Goal: Transaction & Acquisition: Purchase product/service

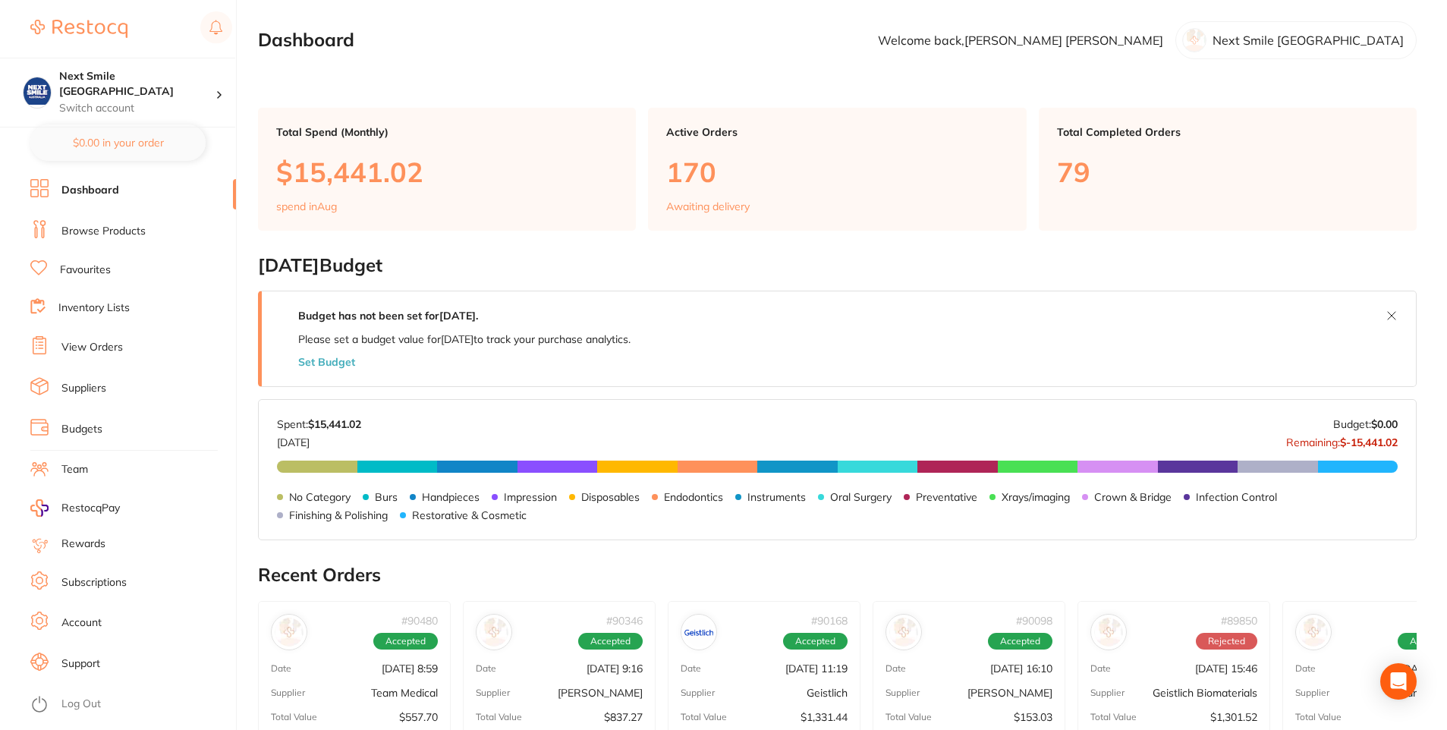
click at [71, 225] on link "Browse Products" at bounding box center [103, 231] width 84 height 15
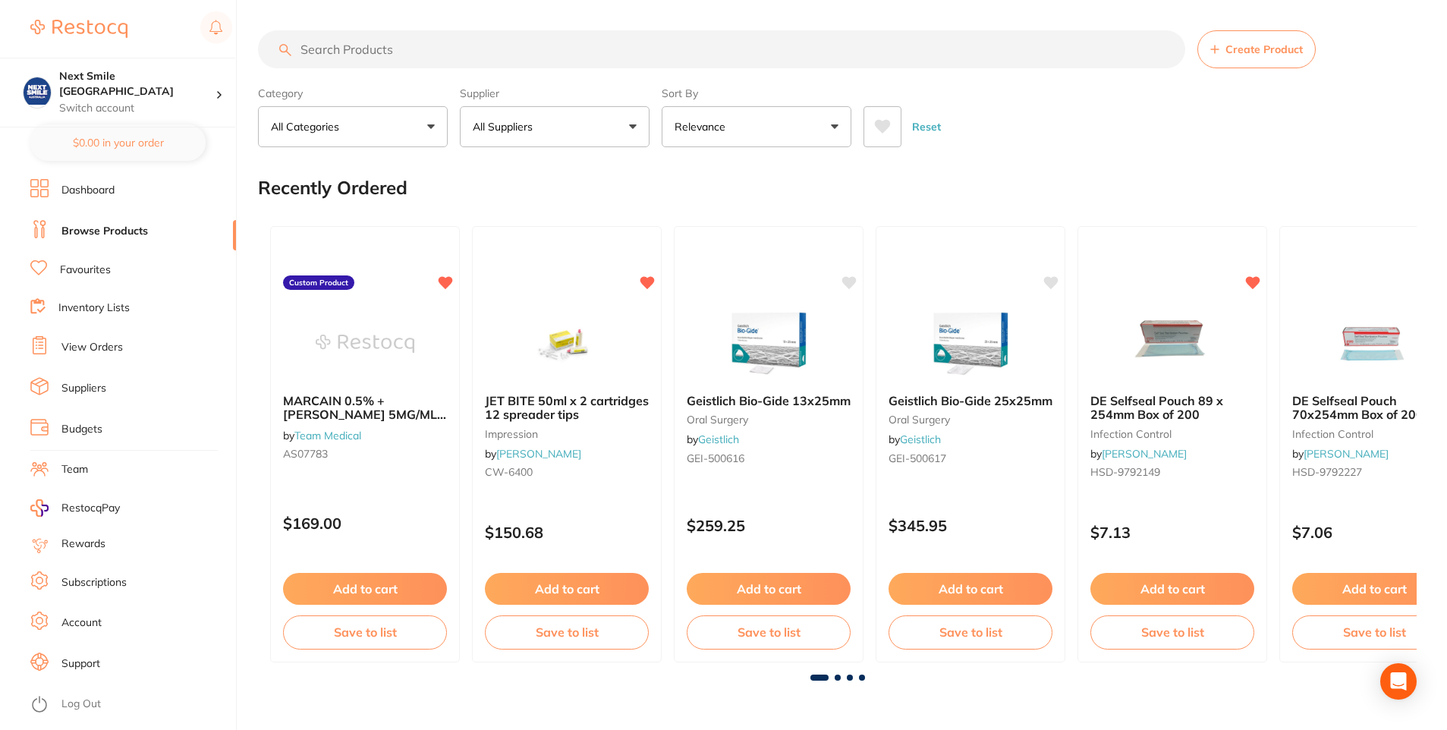
click at [619, 139] on button "All Suppliers" at bounding box center [555, 126] width 190 height 41
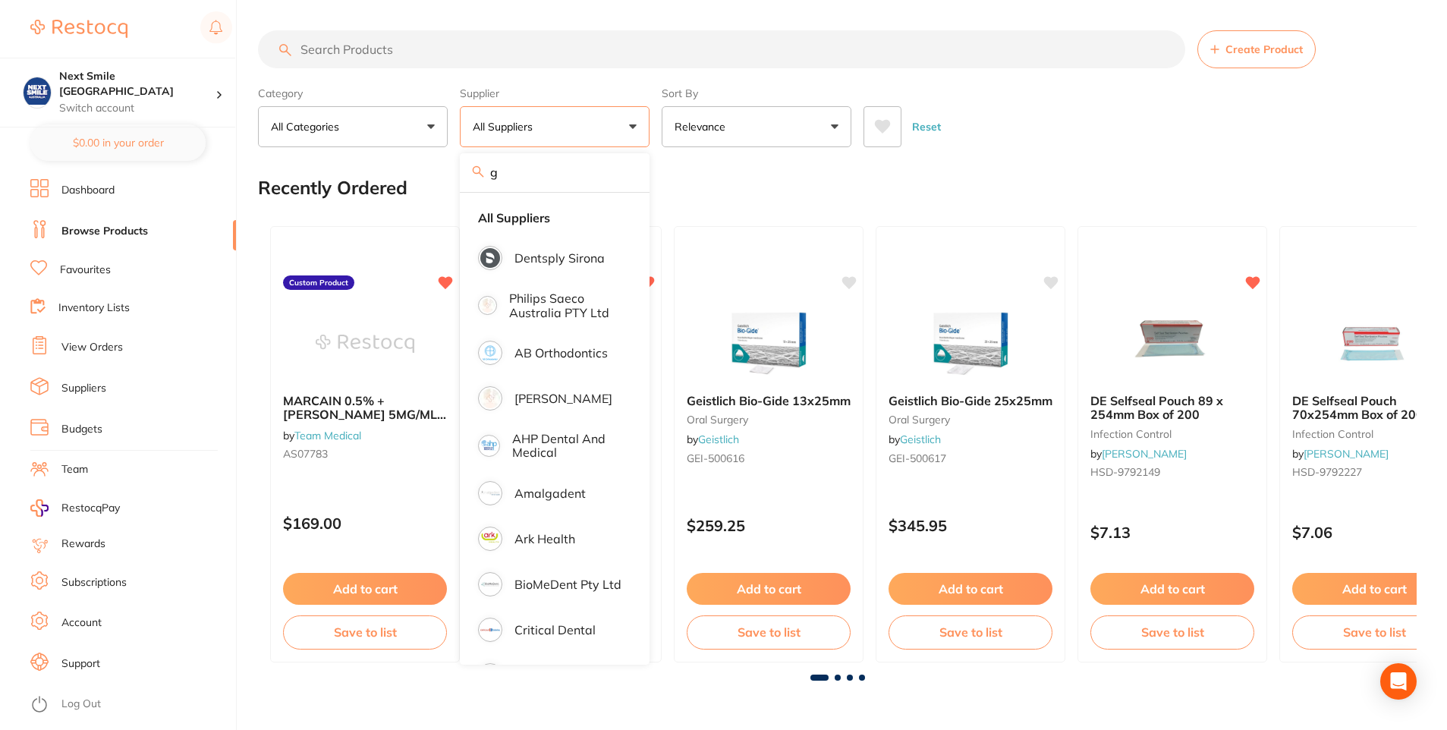
type input "Geistlich"
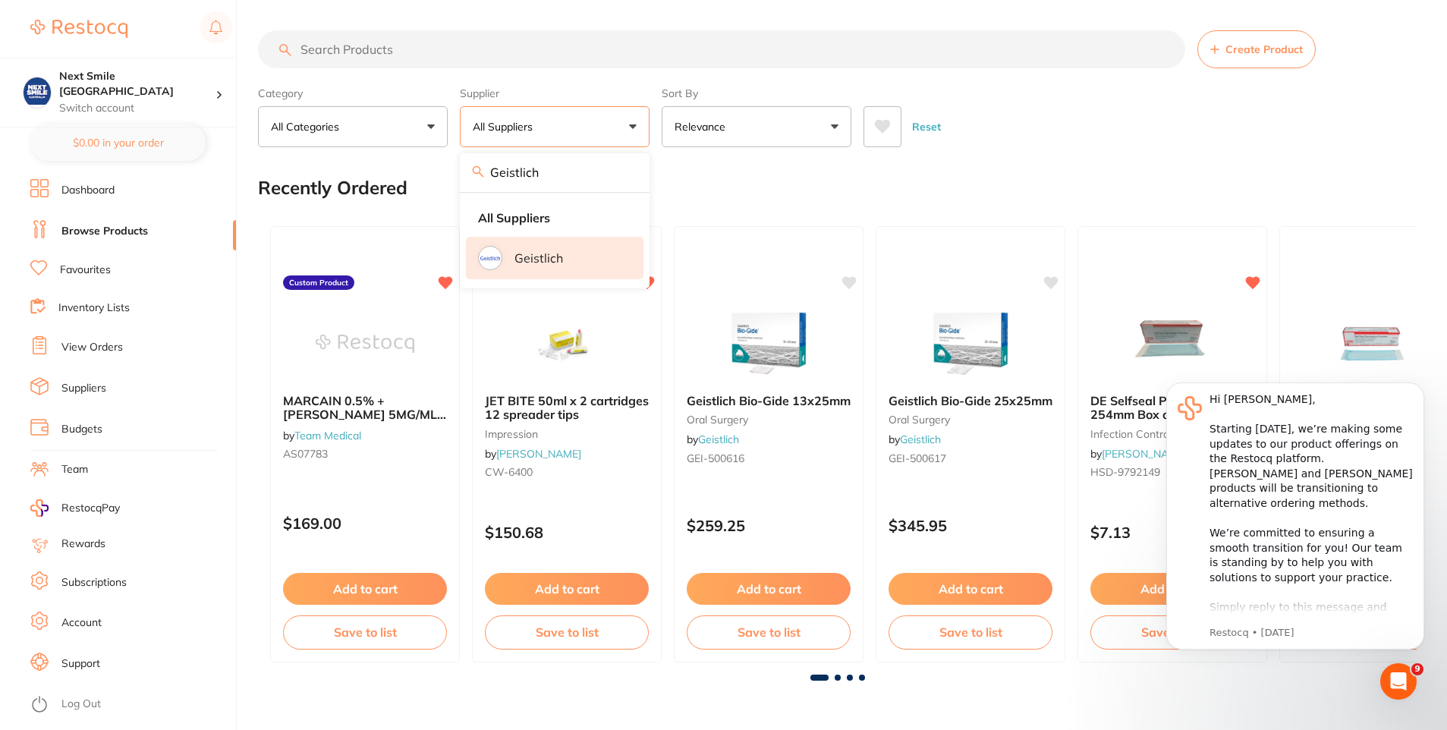
click at [539, 270] on li "Geistlich" at bounding box center [555, 258] width 178 height 42
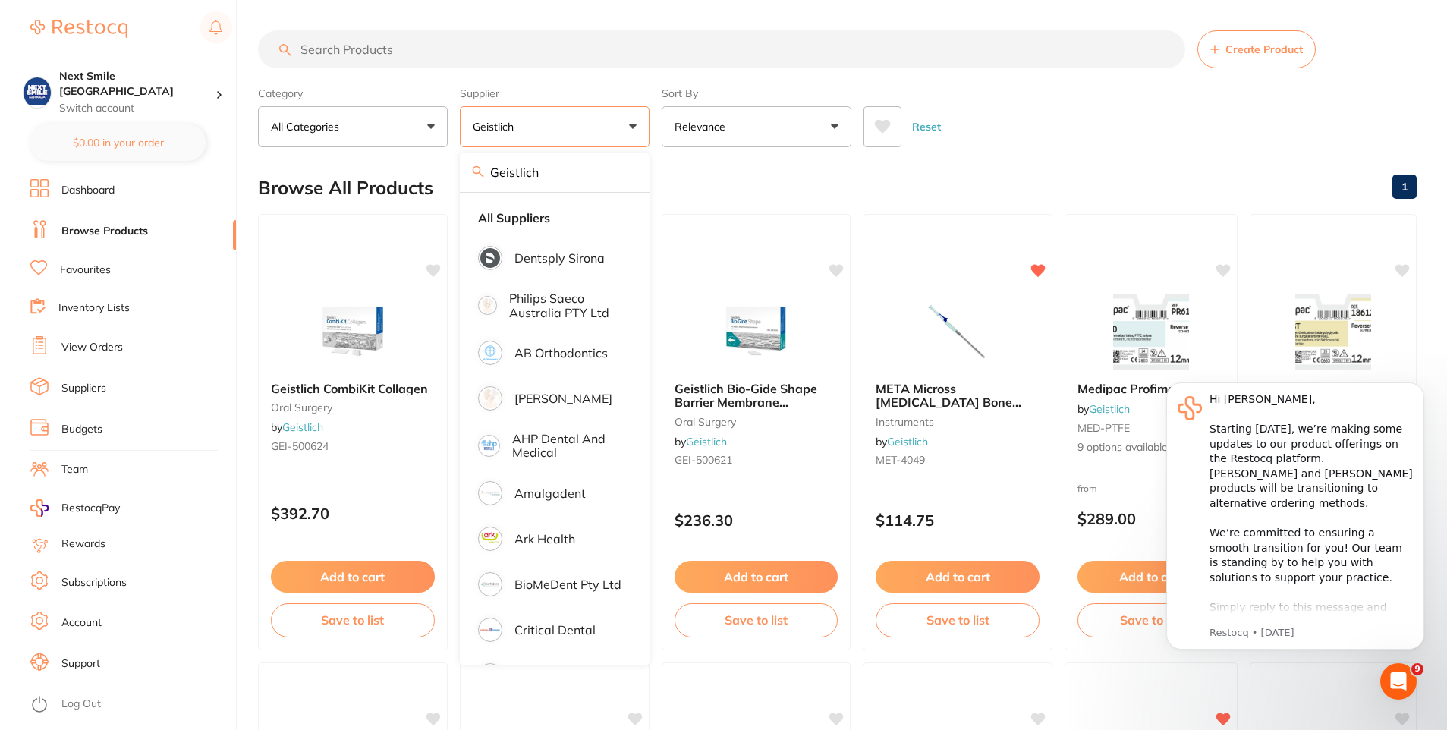
click at [830, 195] on div "Browse All Products 1" at bounding box center [837, 187] width 1159 height 51
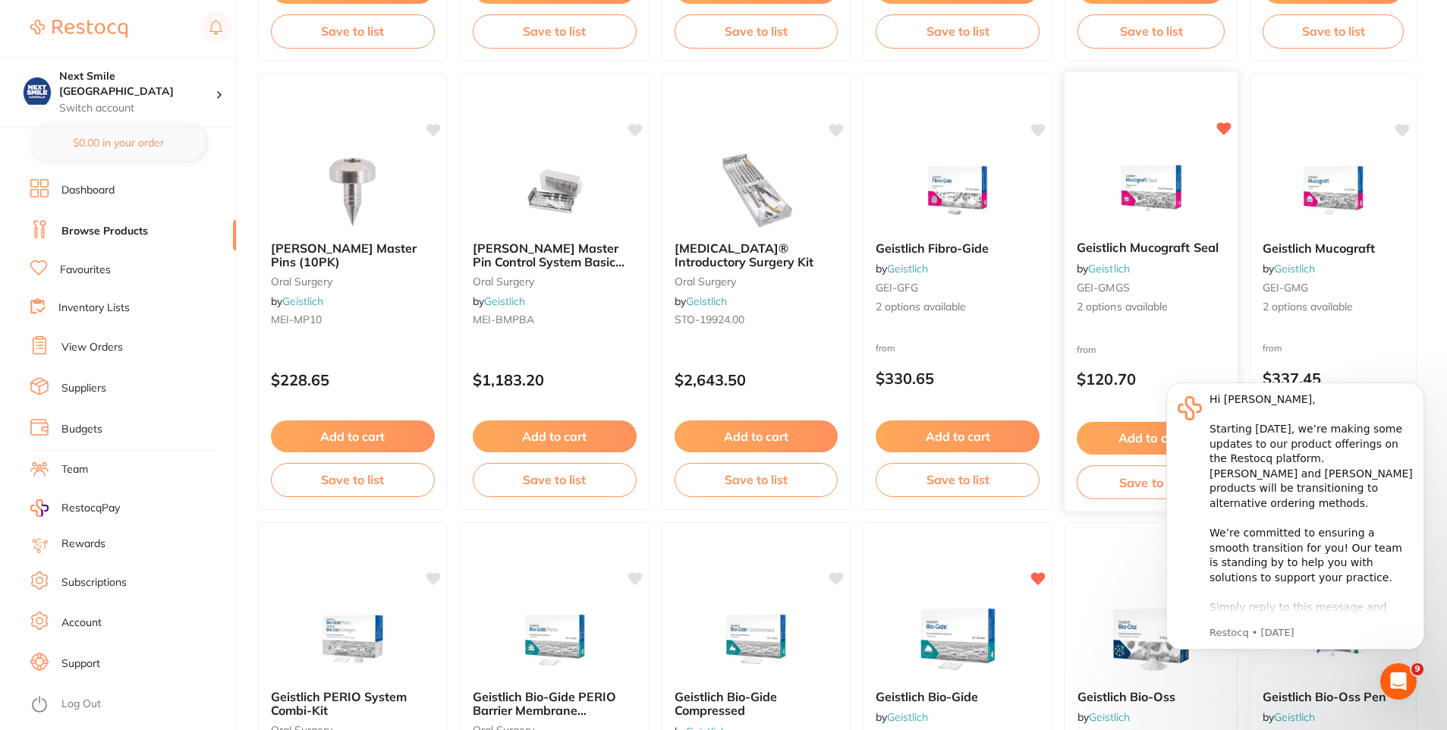
scroll to position [607, 0]
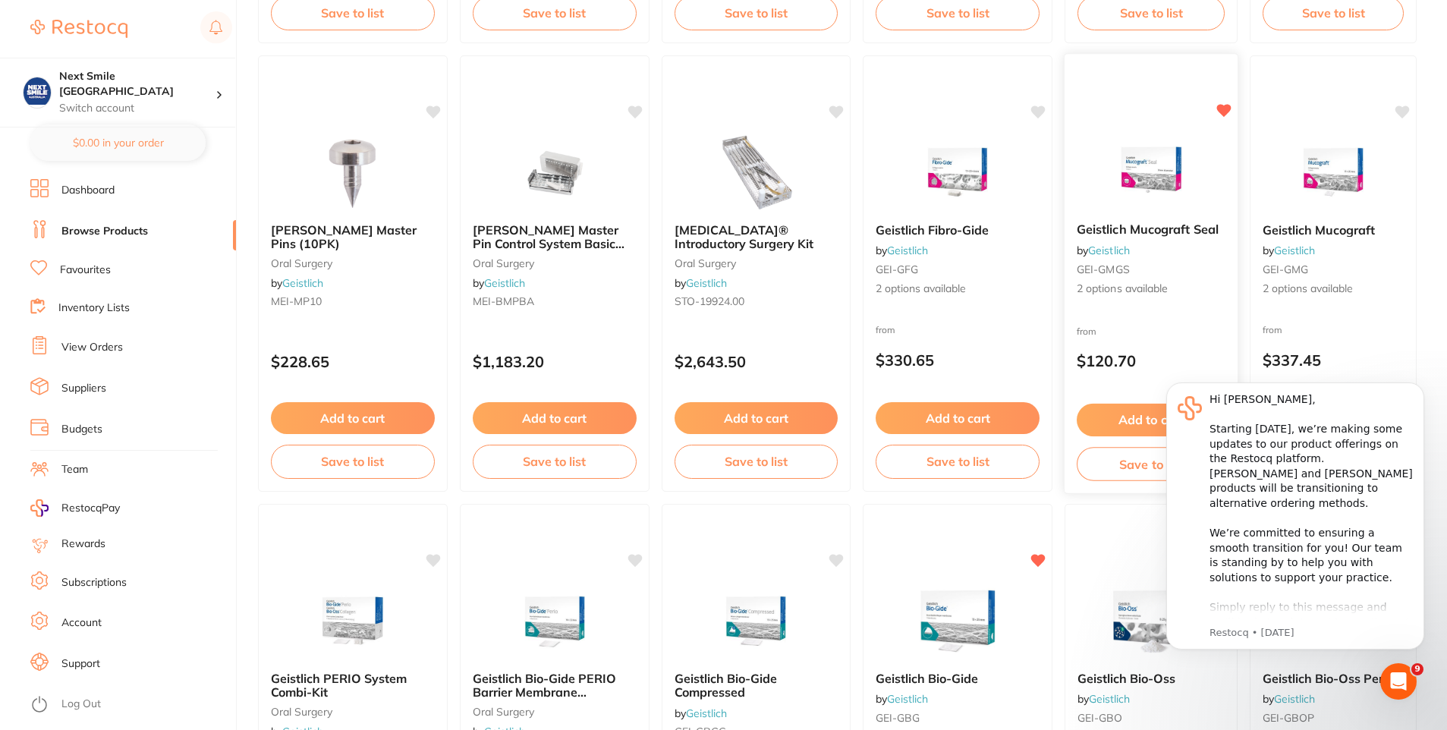
click at [1184, 184] on img at bounding box center [1150, 172] width 99 height 77
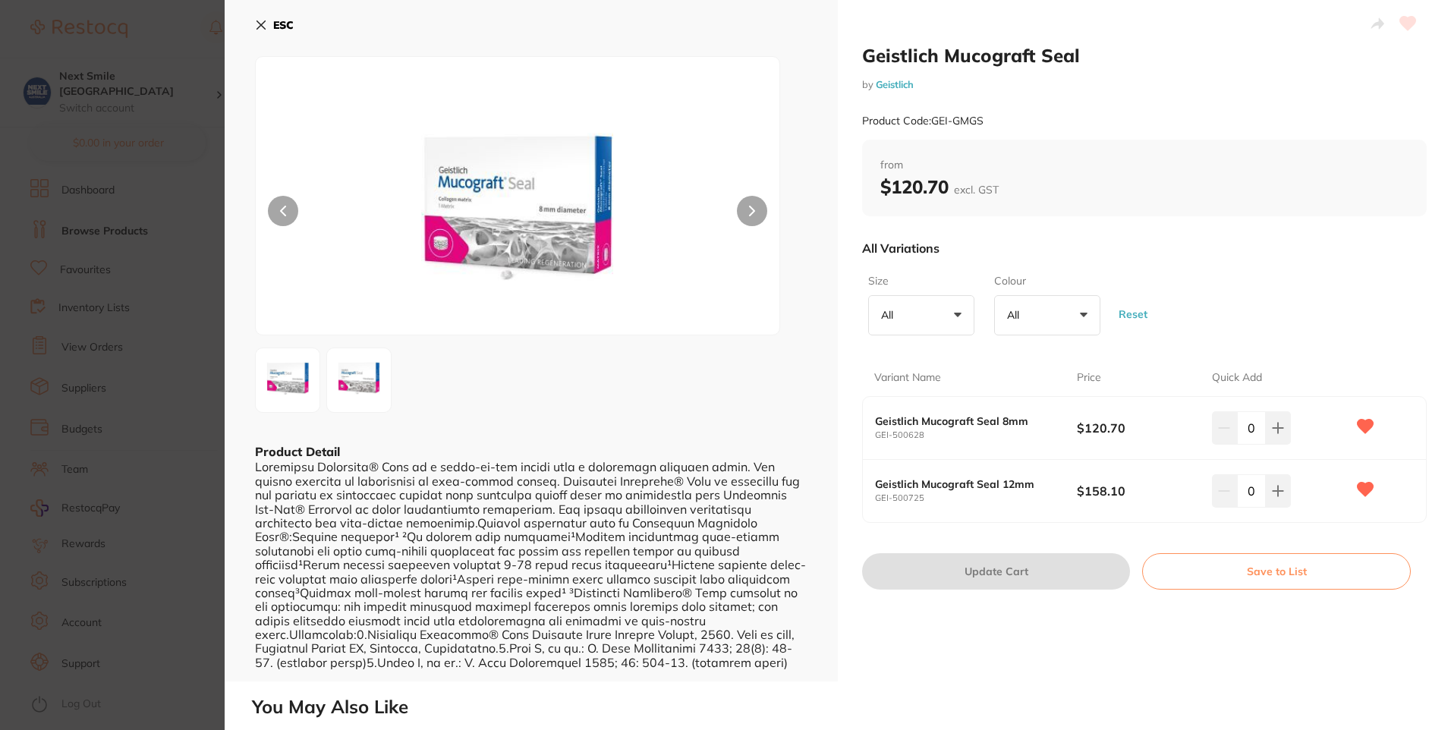
click at [961, 317] on button "All +0" at bounding box center [921, 315] width 106 height 41
click at [1272, 432] on icon at bounding box center [1278, 428] width 12 height 12
type input "1"
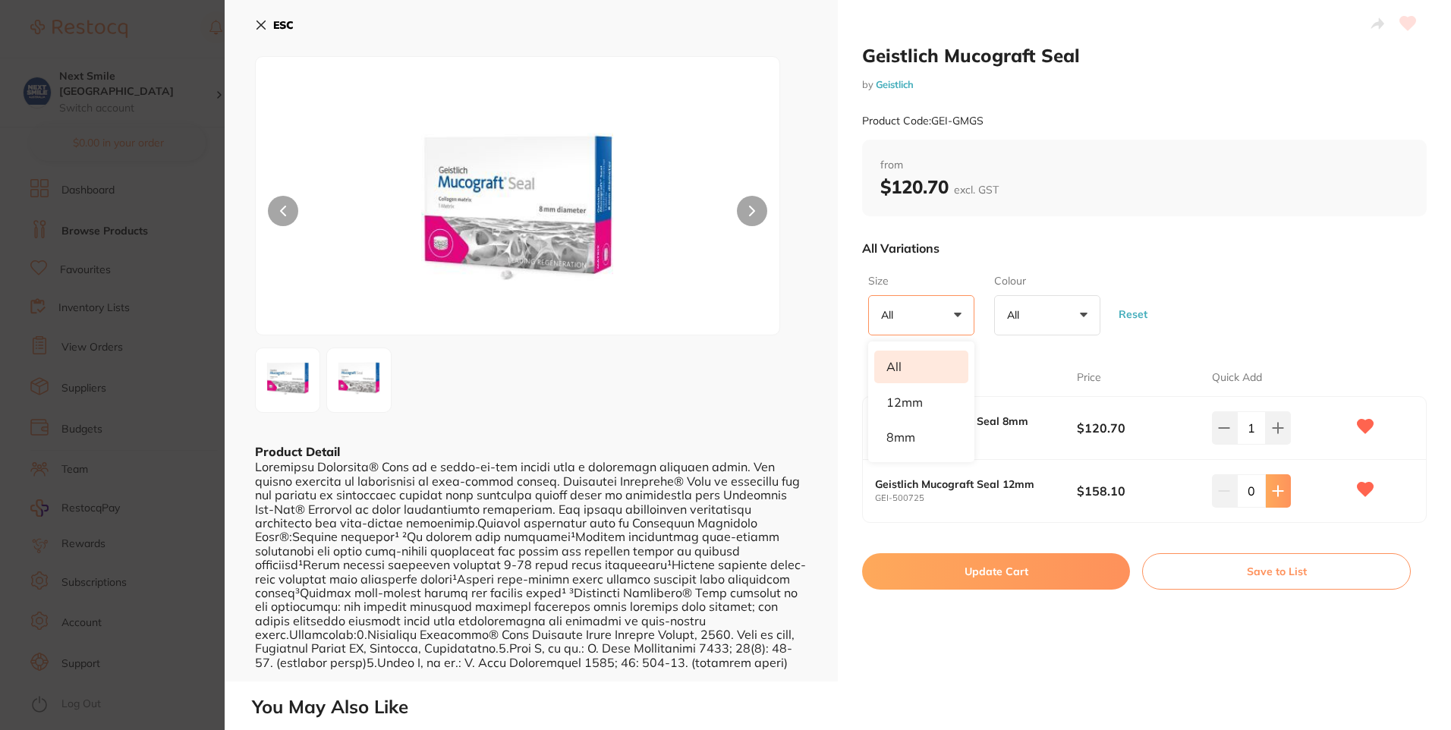
drag, startPoint x: 1279, startPoint y: 486, endPoint x: 1247, endPoint y: 515, distance: 43.5
click at [1279, 434] on icon at bounding box center [1278, 428] width 12 height 12
type input "1"
click at [1049, 575] on button "Update Cart" at bounding box center [996, 571] width 268 height 36
checkbox input "false"
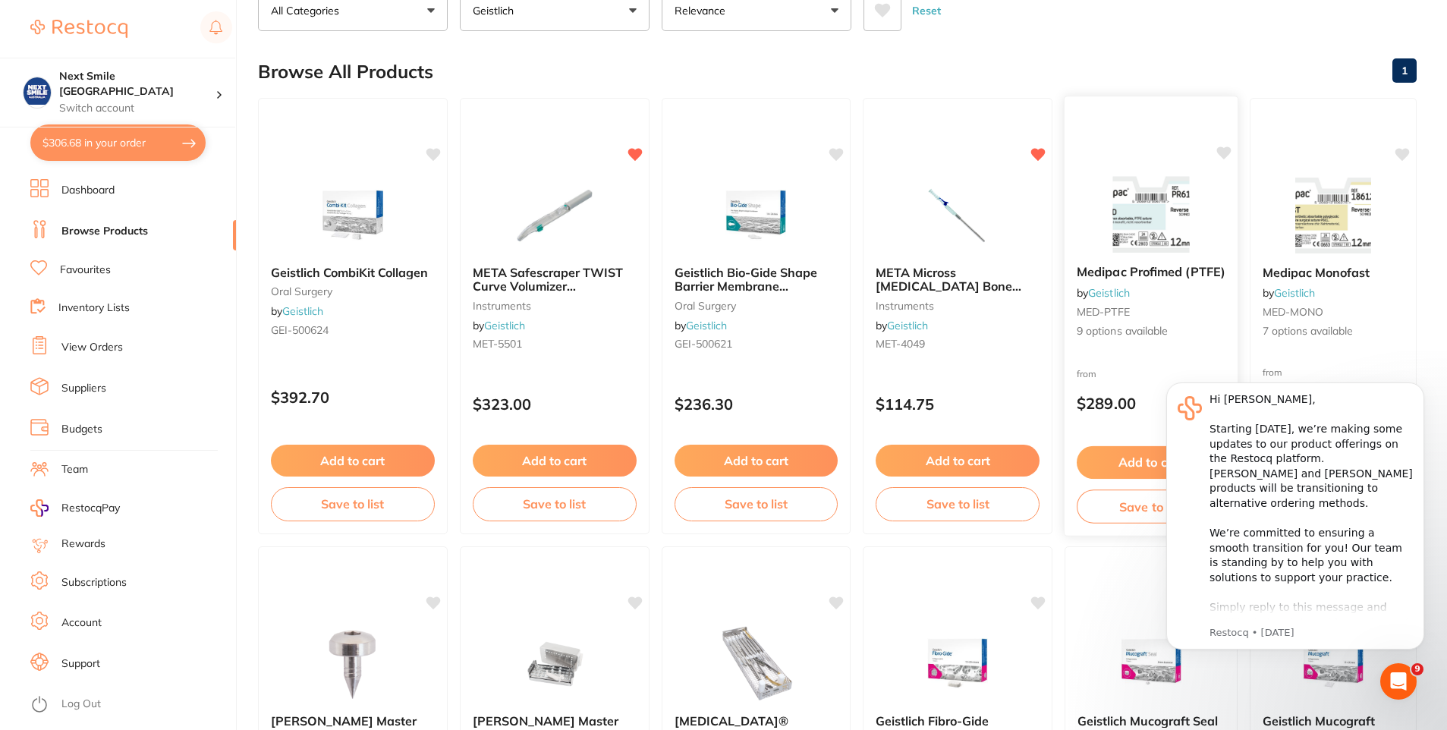
scroll to position [76, 0]
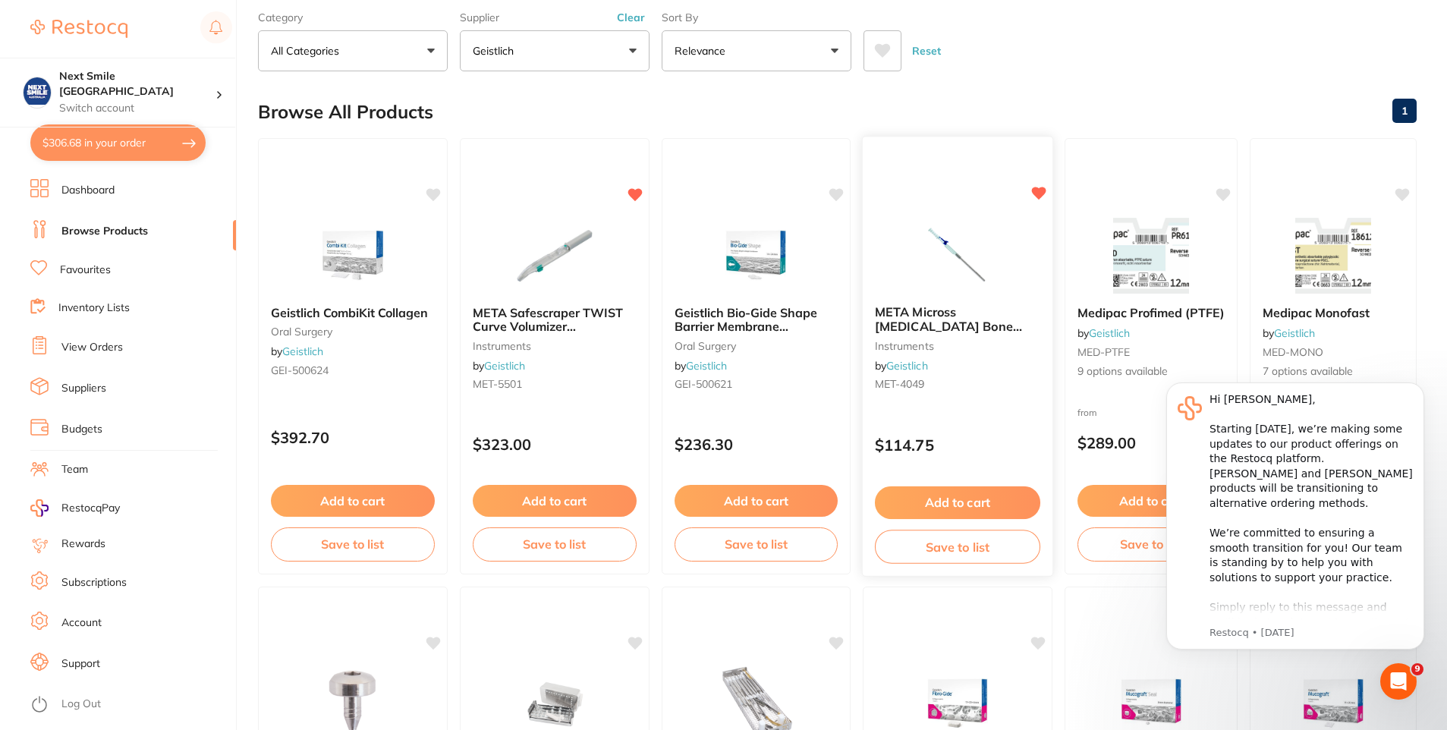
click at [1014, 511] on button "Add to cart" at bounding box center [957, 502] width 165 height 33
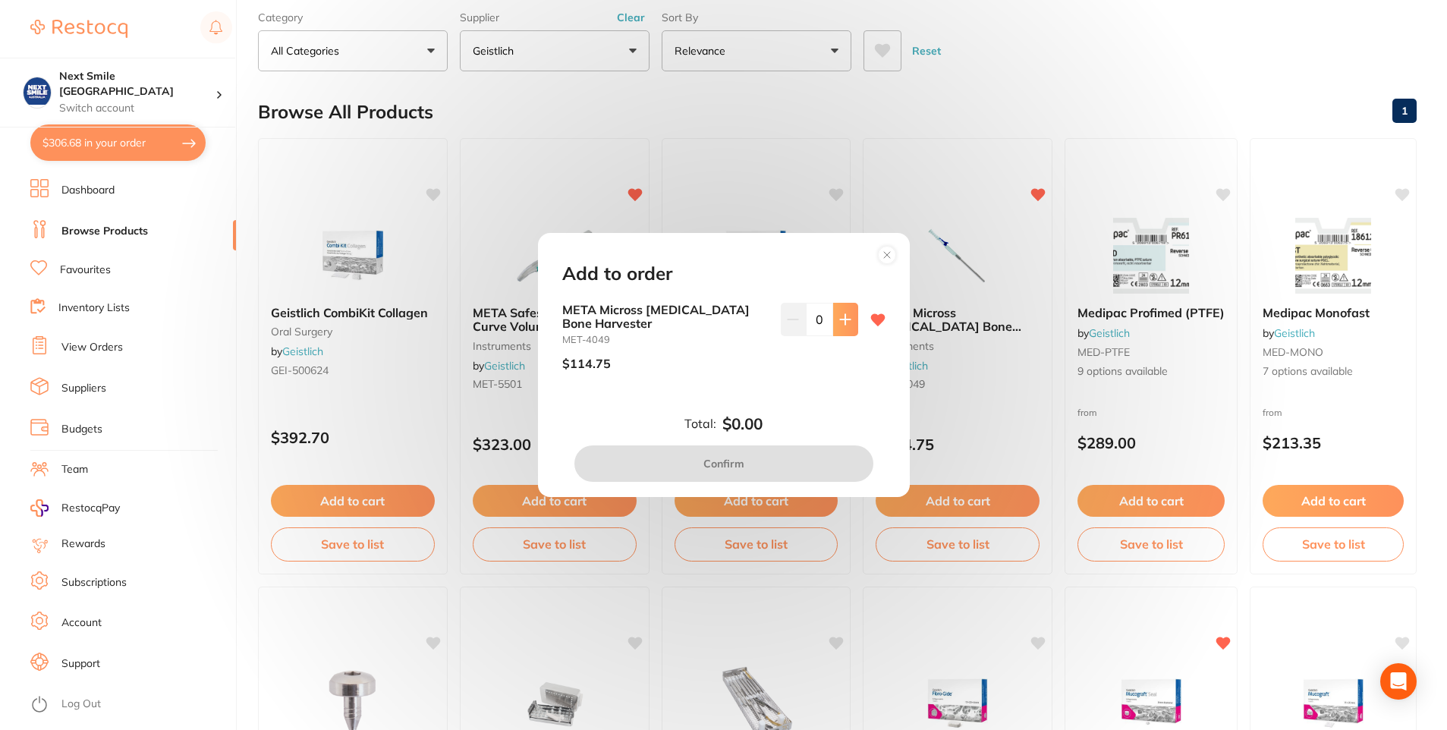
click at [852, 326] on button at bounding box center [845, 319] width 25 height 33
type input "1"
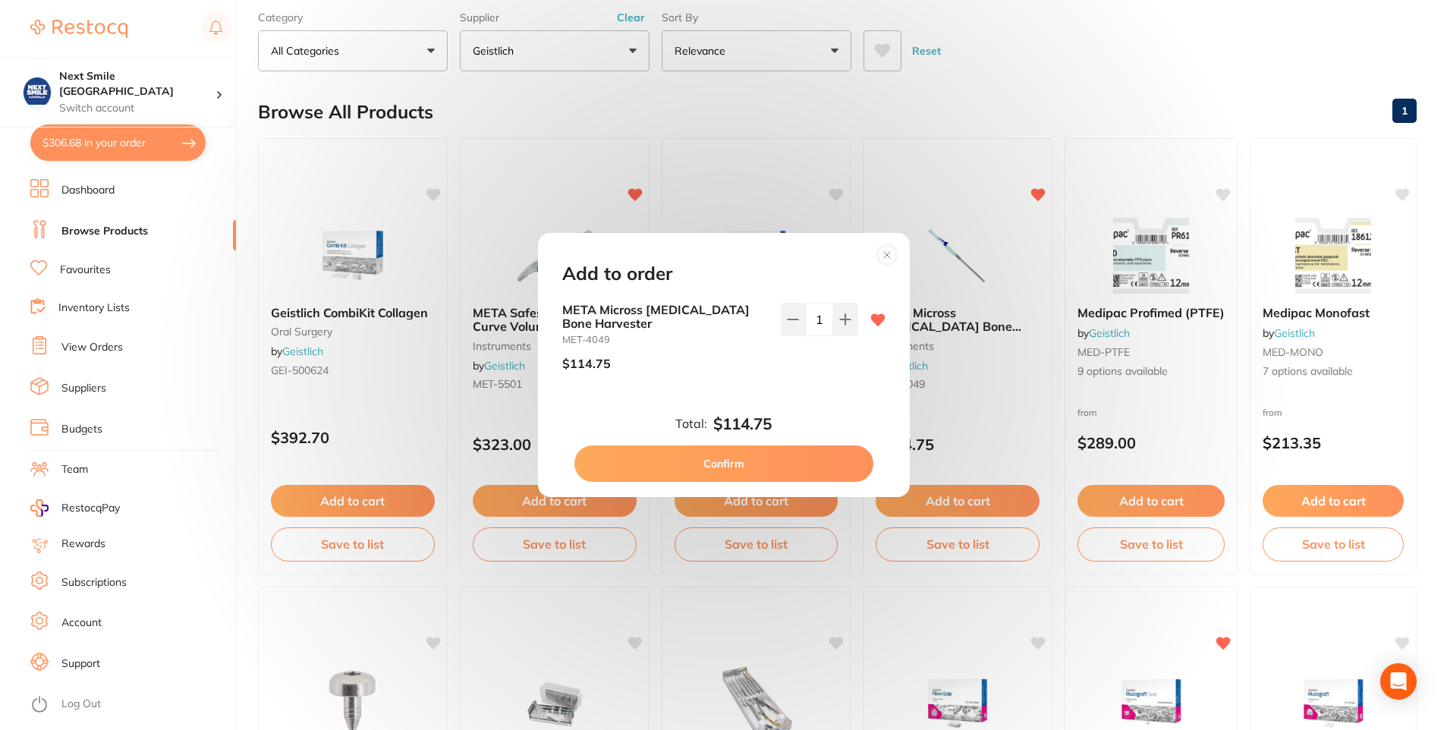
click at [835, 477] on button "Confirm" at bounding box center [723, 463] width 299 height 36
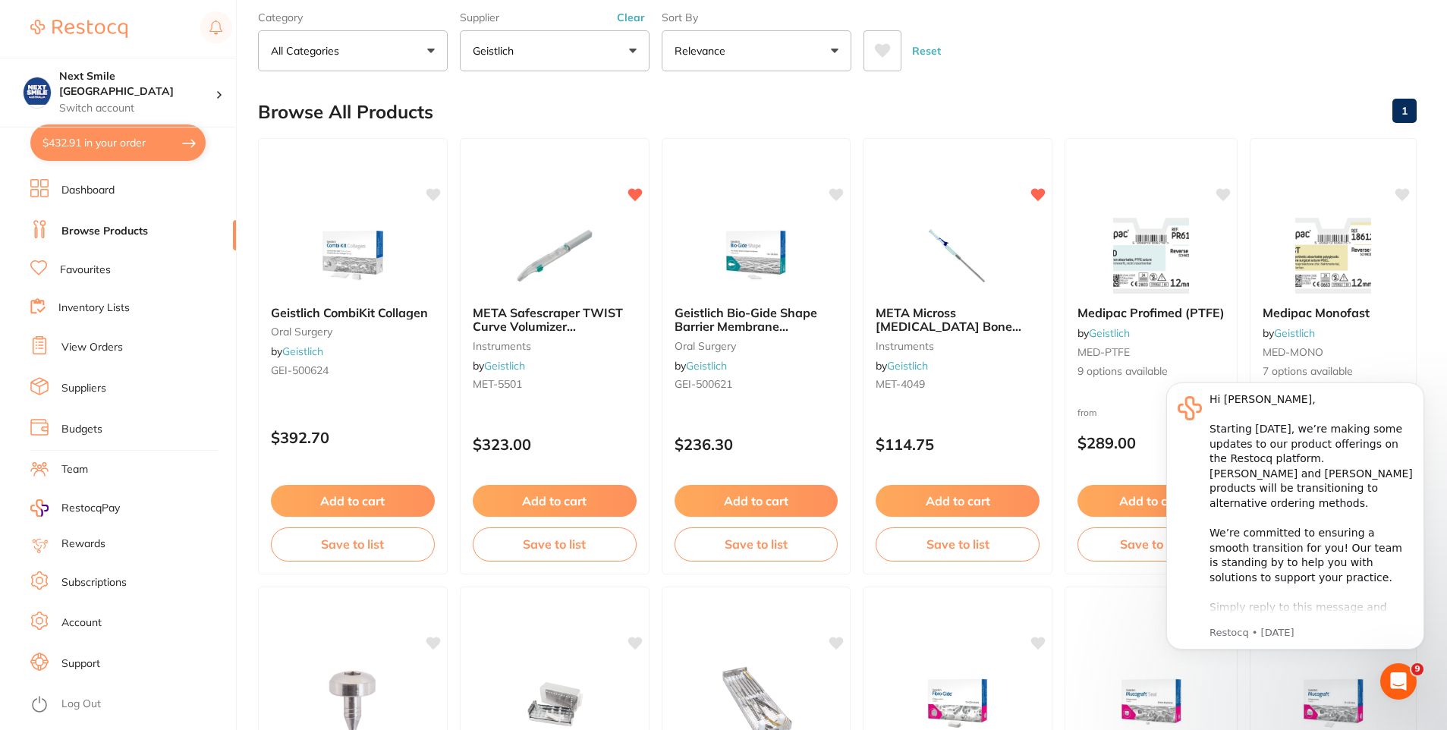
scroll to position [0, 0]
click at [1388, 541] on div "Hi [PERSON_NAME], ​ Starting [DATE], we’re making some updates to our product o…" at bounding box center [1310, 570] width 203 height 357
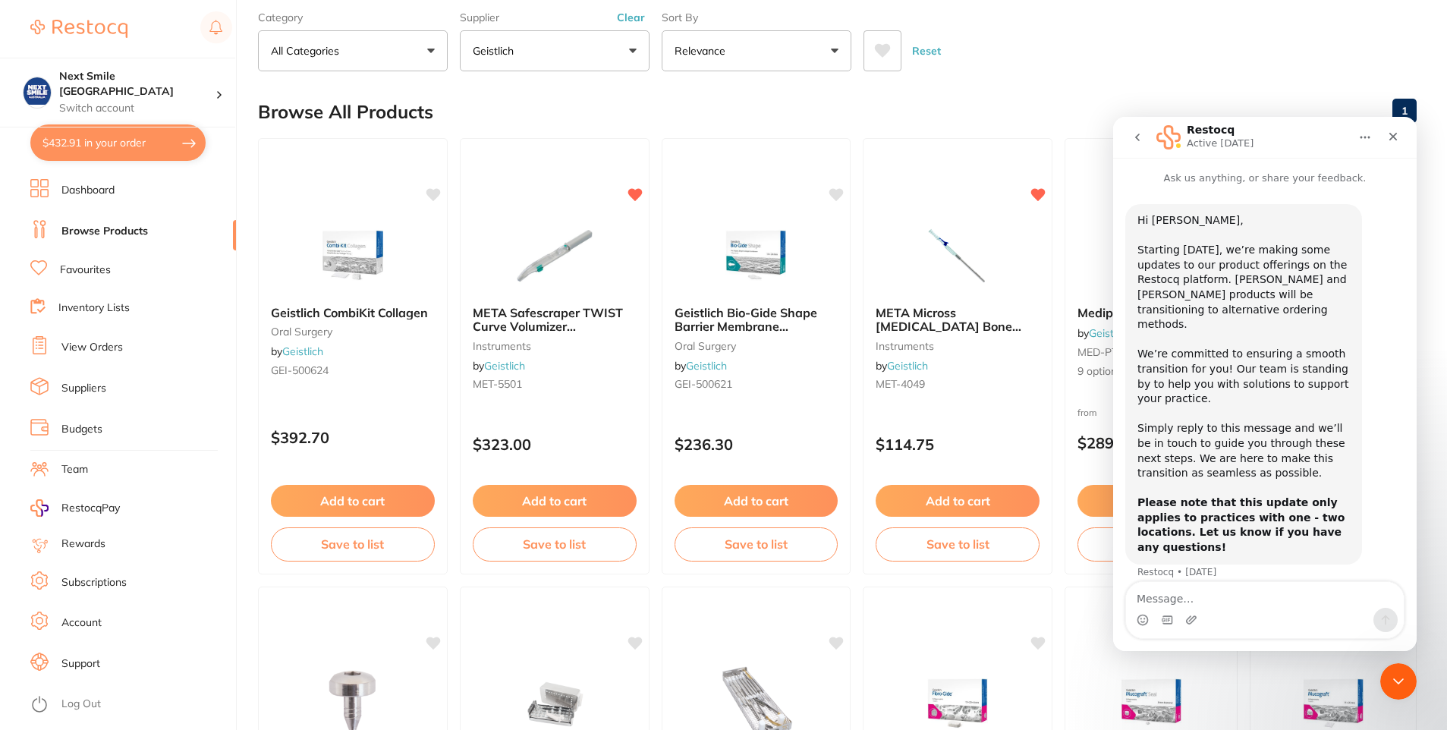
click at [158, 142] on button "$432.91 in your order" at bounding box center [117, 142] width 175 height 36
checkbox input "true"
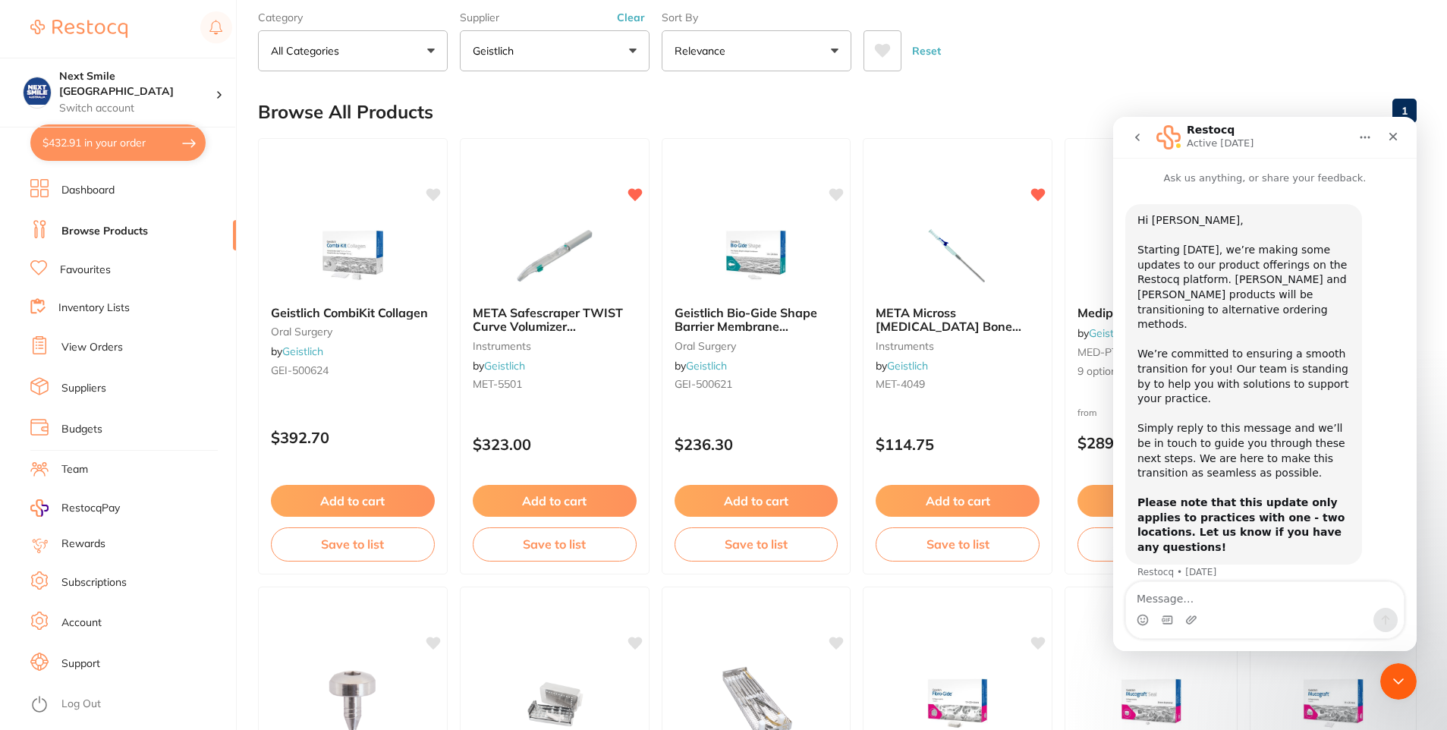
checkbox input "true"
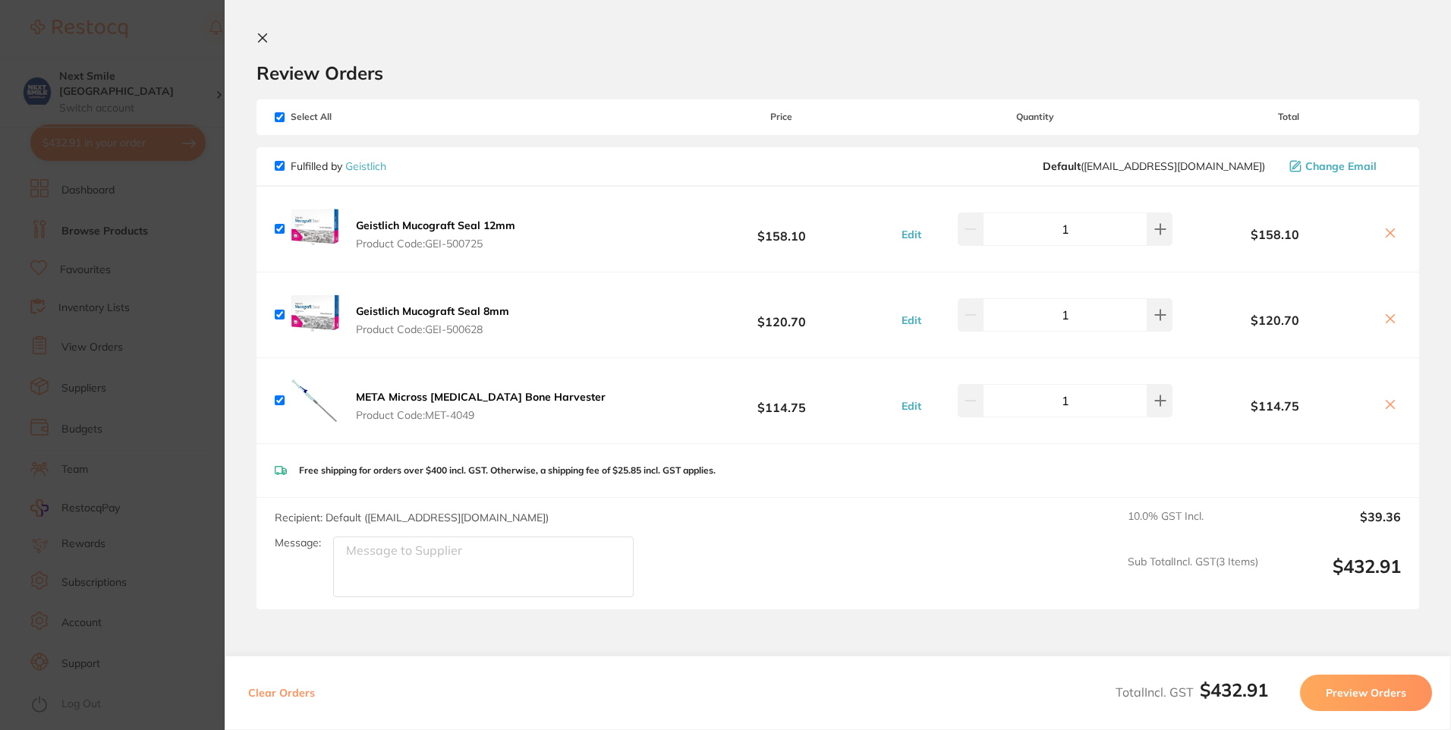
click at [1367, 687] on button "Preview Orders" at bounding box center [1366, 693] width 132 height 36
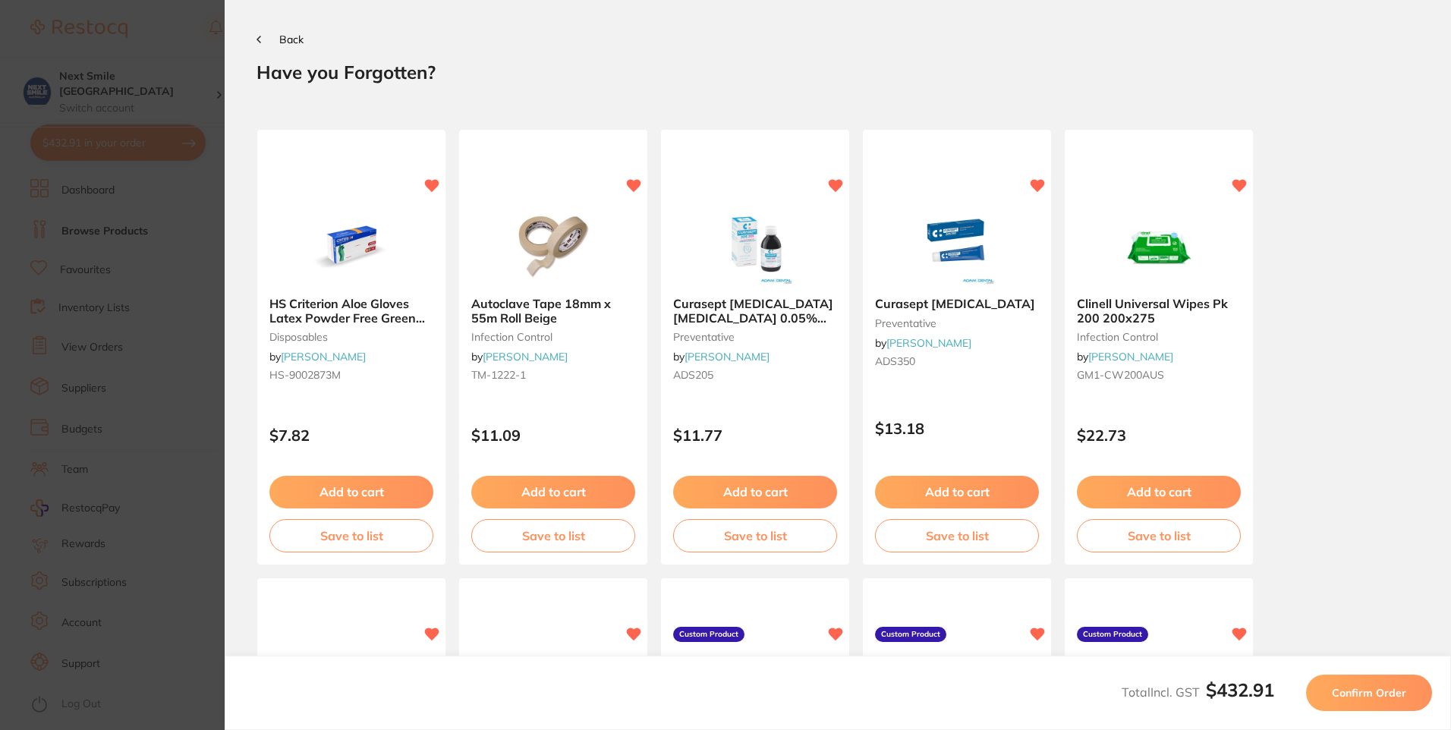
click at [1390, 691] on span "Confirm Order" at bounding box center [1369, 693] width 74 height 14
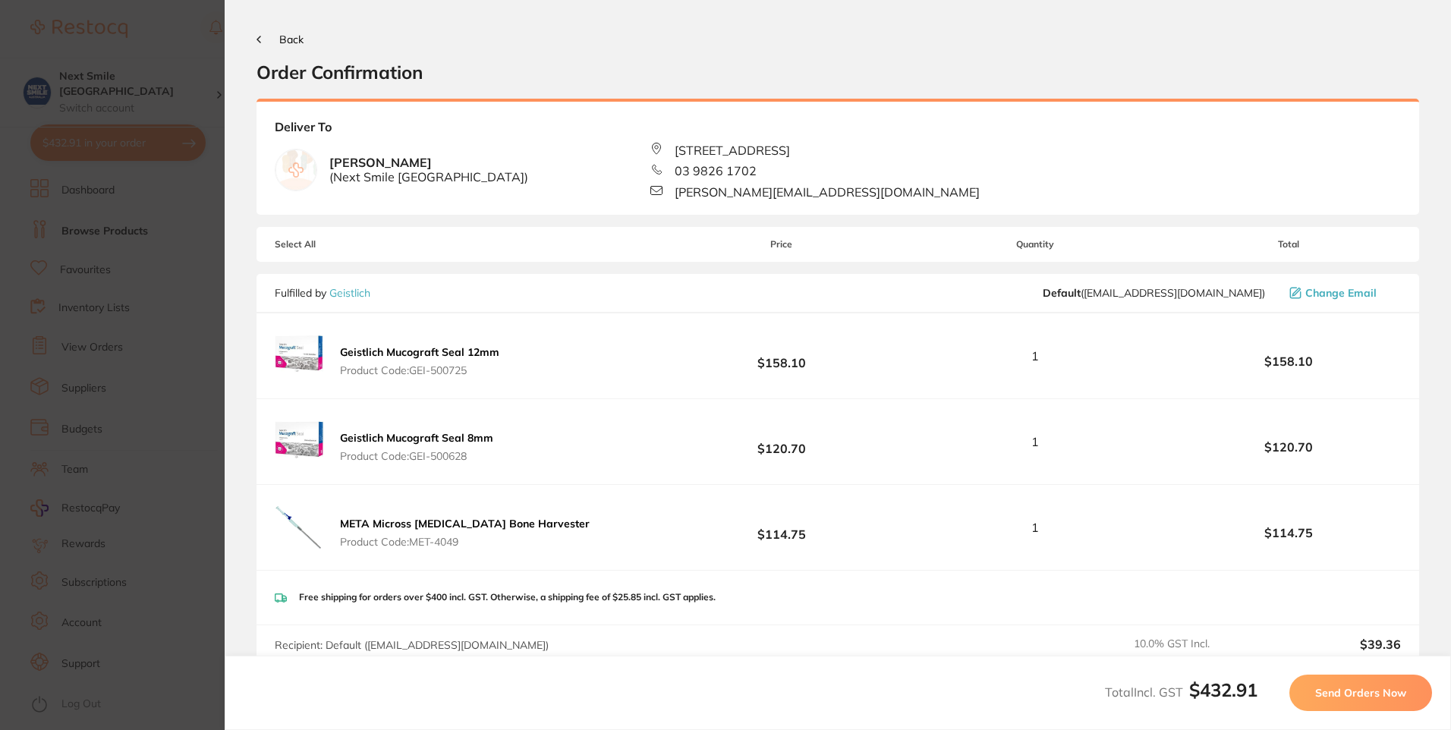
click at [1390, 691] on span "Send Orders Now" at bounding box center [1360, 693] width 91 height 14
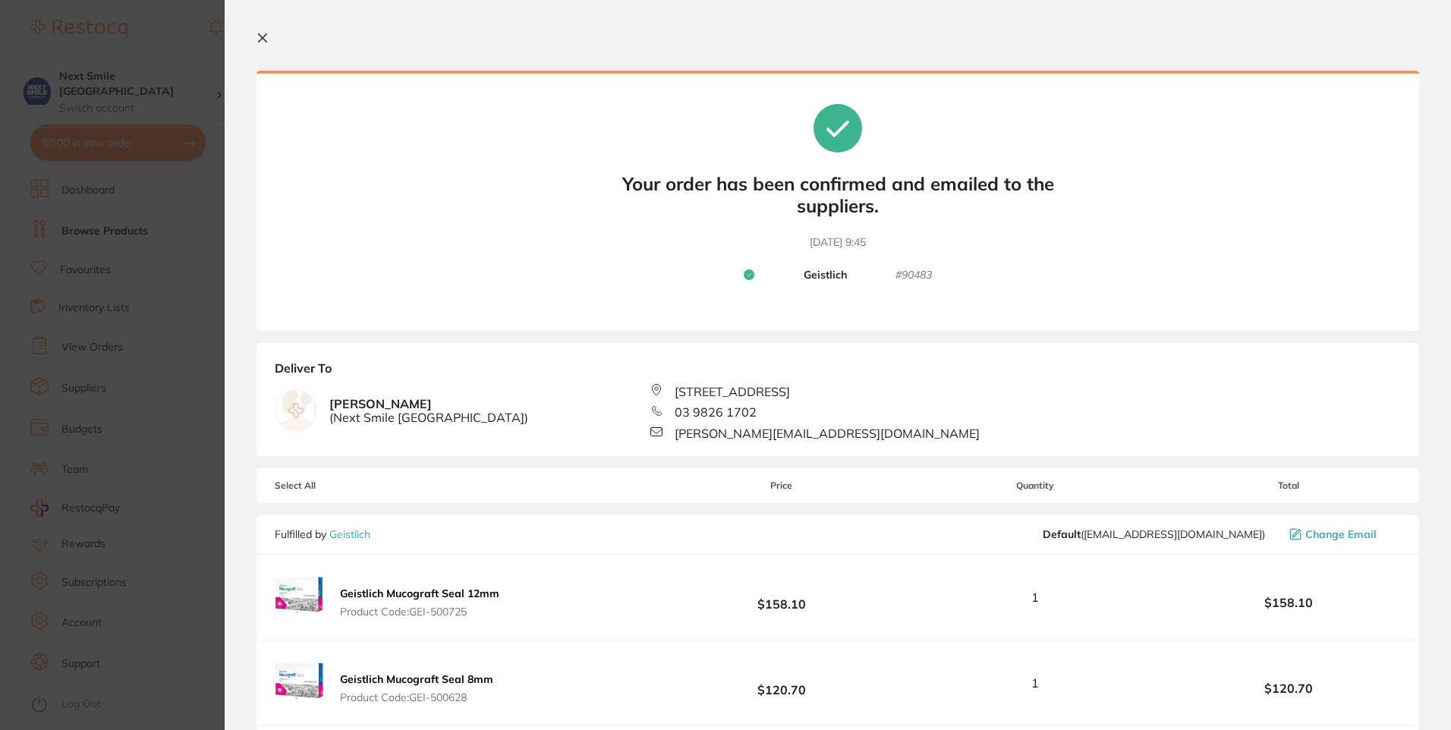
click at [259, 34] on icon at bounding box center [263, 38] width 8 height 8
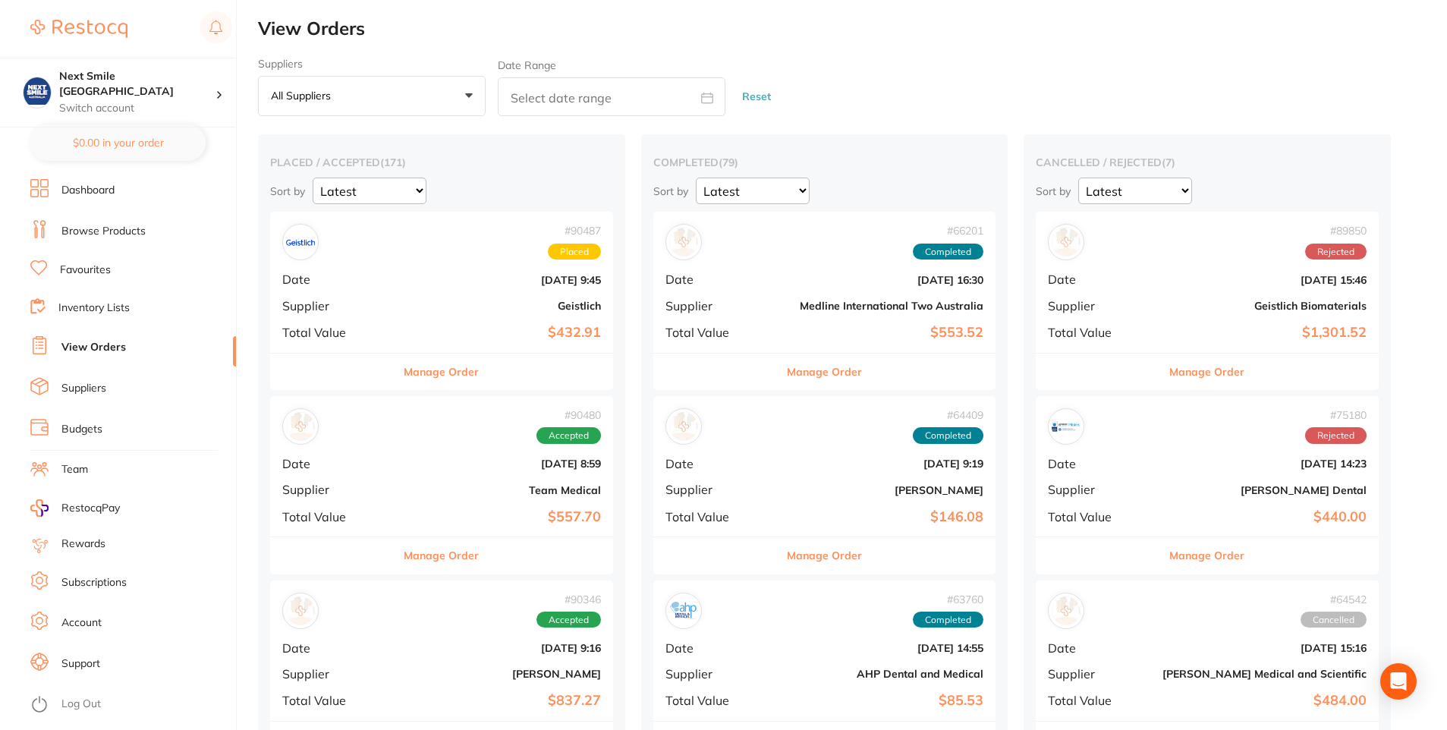
click at [113, 222] on li "Browse Products" at bounding box center [133, 231] width 206 height 23
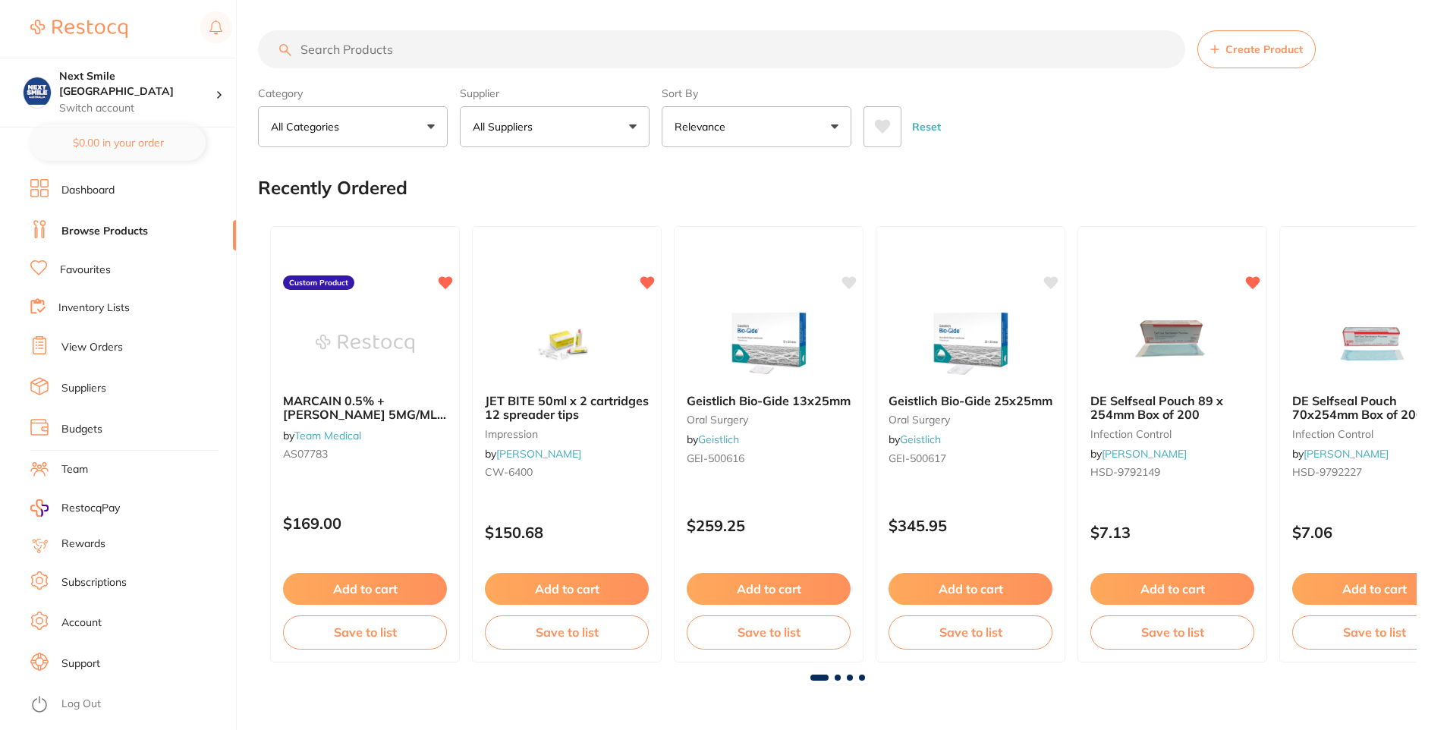
click at [608, 118] on button "All Suppliers" at bounding box center [555, 126] width 190 height 41
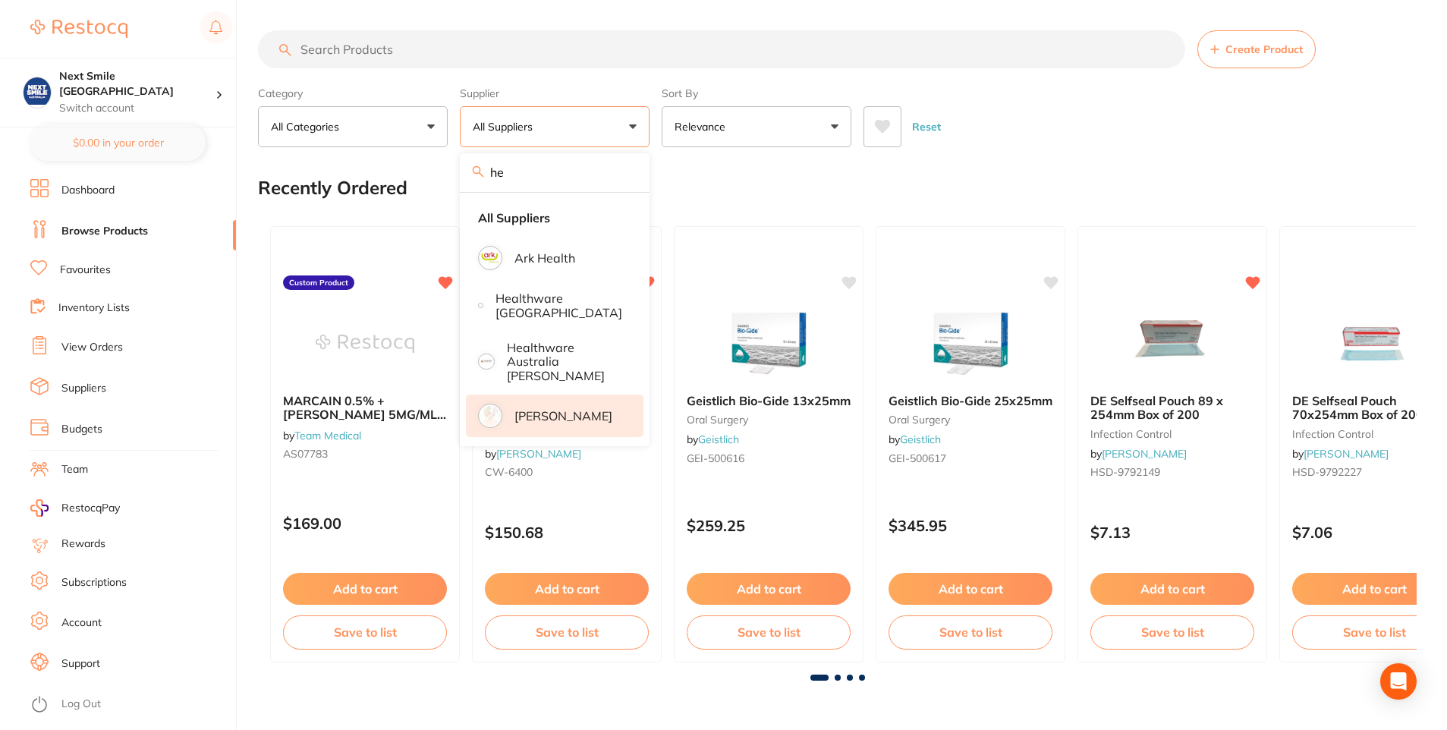
type input "he"
click at [566, 409] on p "[PERSON_NAME]" at bounding box center [563, 416] width 98 height 14
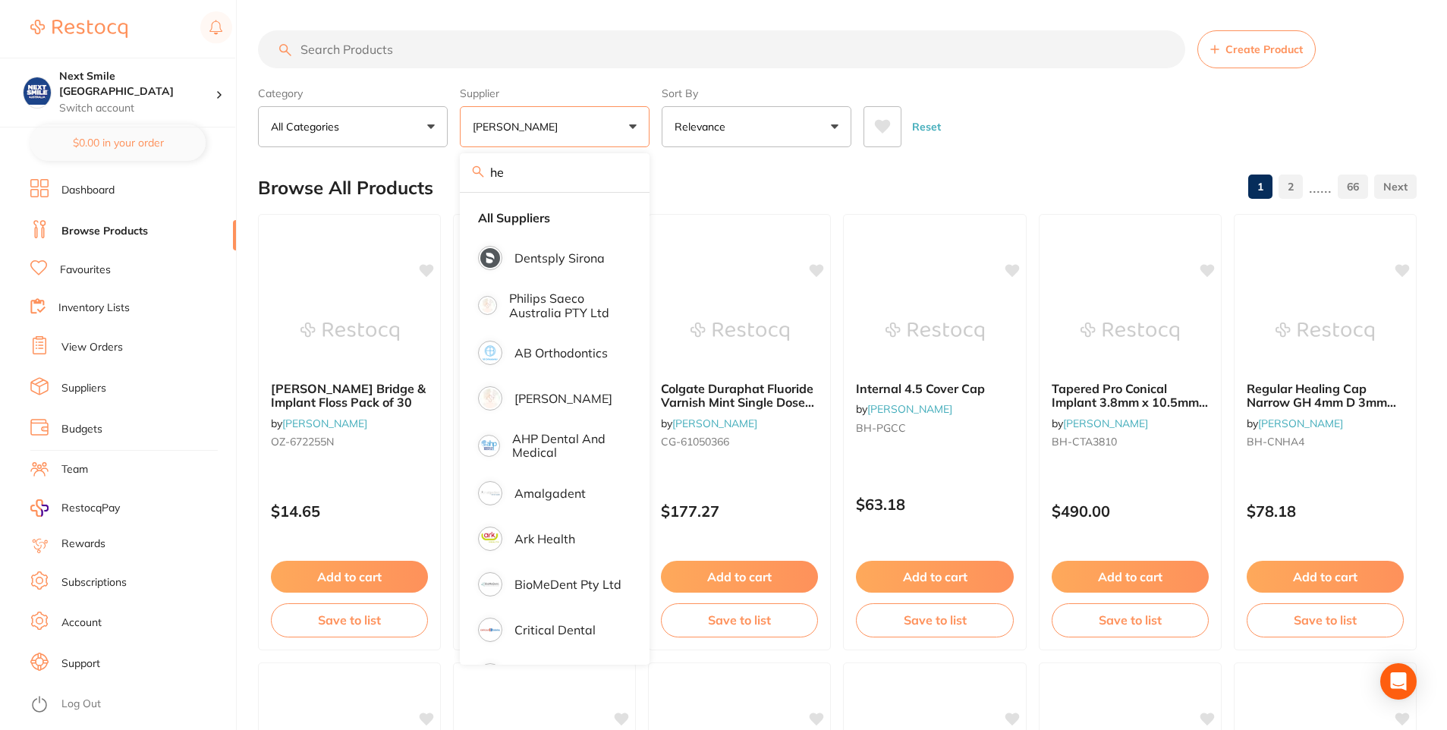
click at [884, 129] on icon at bounding box center [883, 127] width 16 height 14
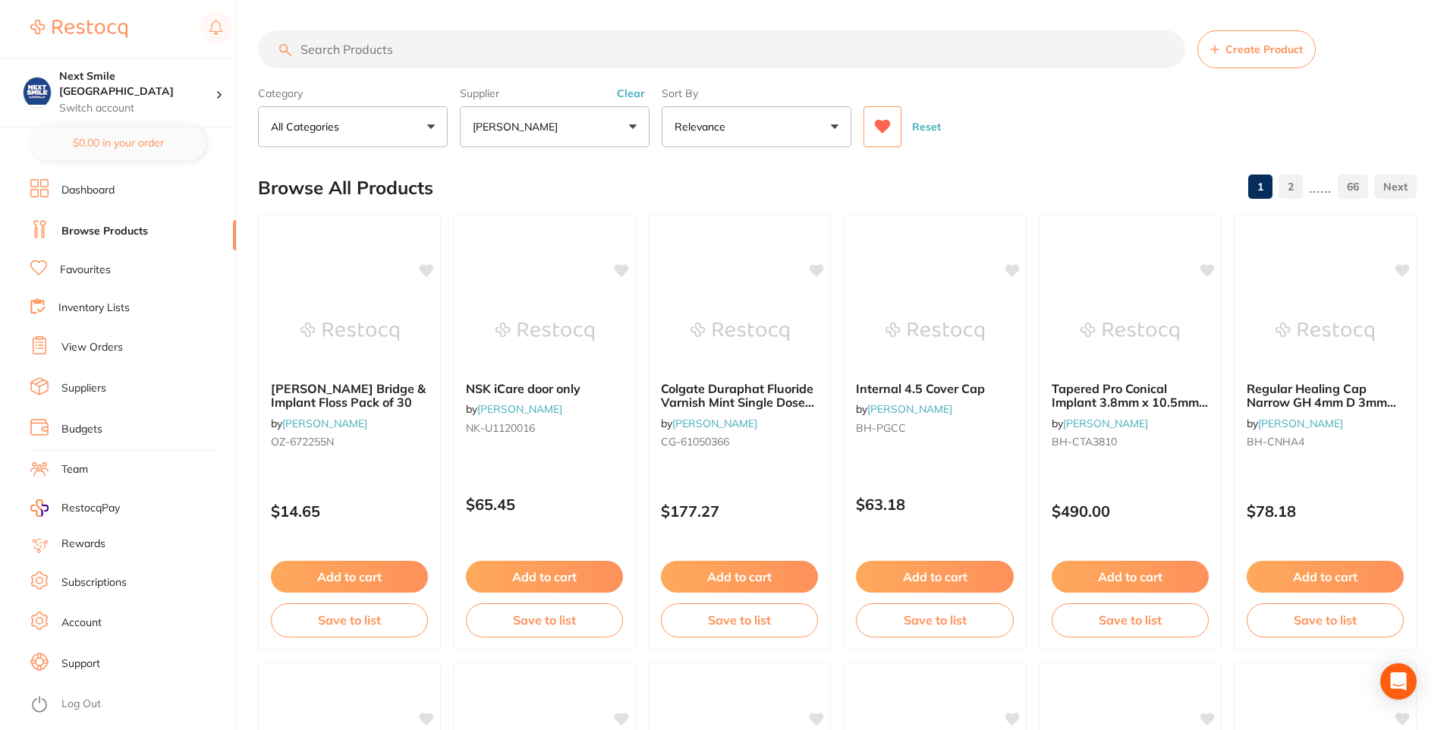
click at [884, 129] on icon at bounding box center [883, 127] width 16 height 14
click at [397, 60] on input "search" at bounding box center [721, 49] width 927 height 38
type input "w"
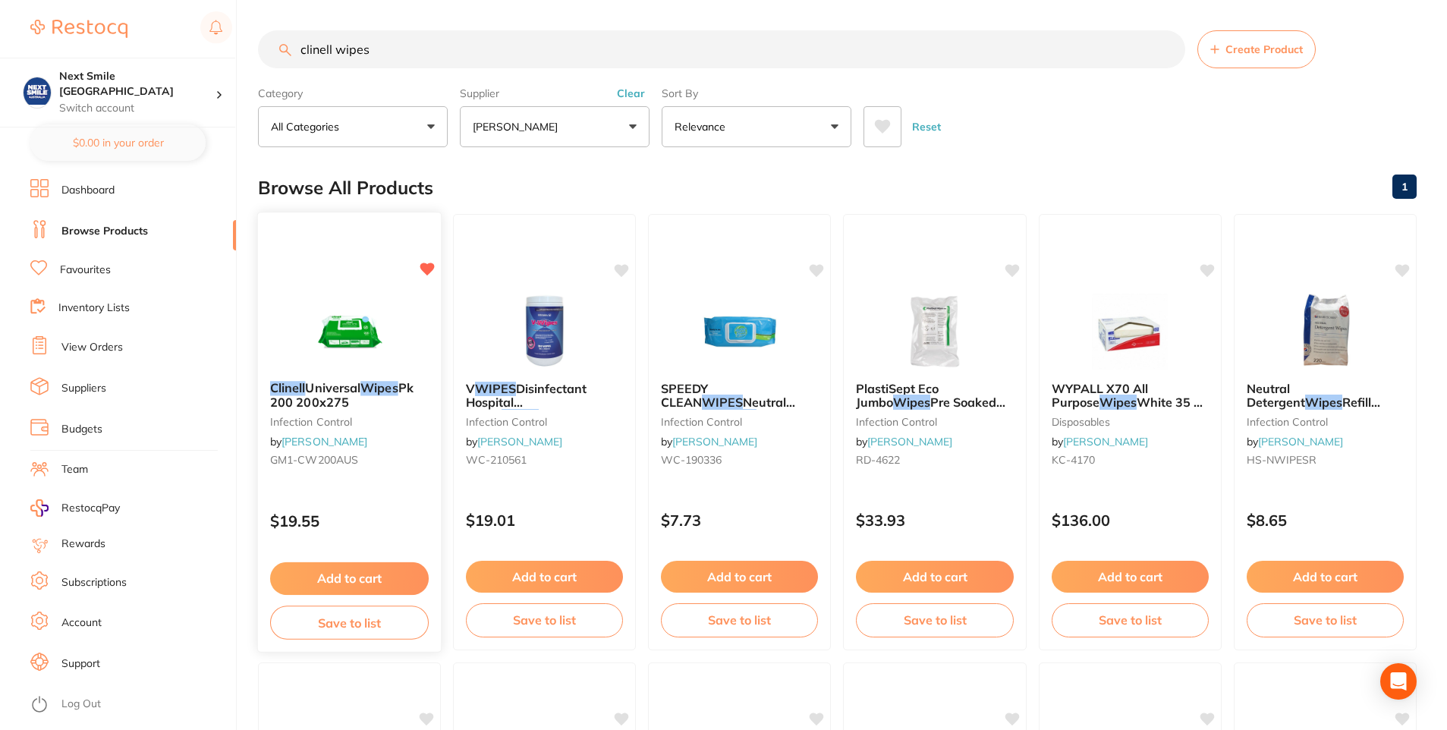
type input "clinell wipes"
click at [372, 362] on img at bounding box center [349, 330] width 99 height 77
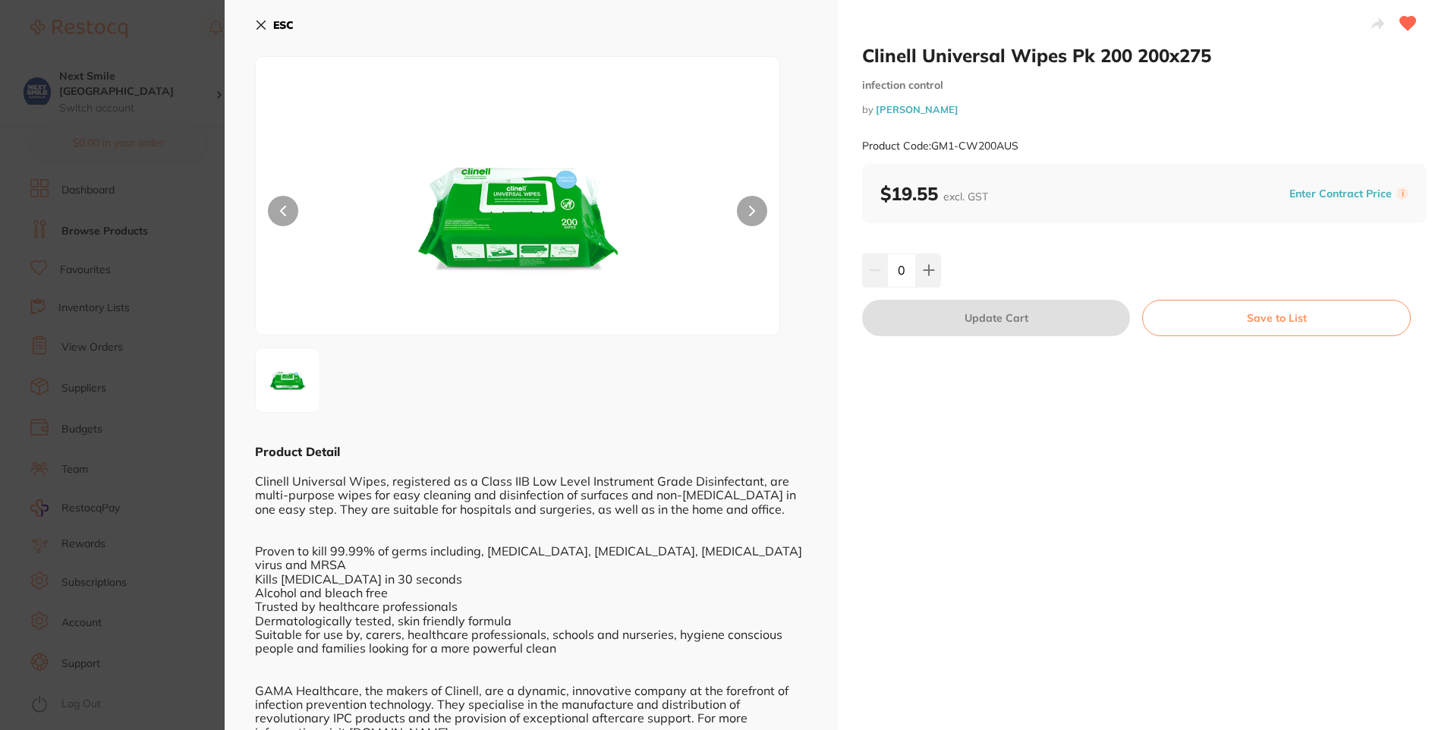
click at [940, 269] on div "0" at bounding box center [1144, 269] width 565 height 33
click at [923, 271] on icon at bounding box center [928, 271] width 10 height 10
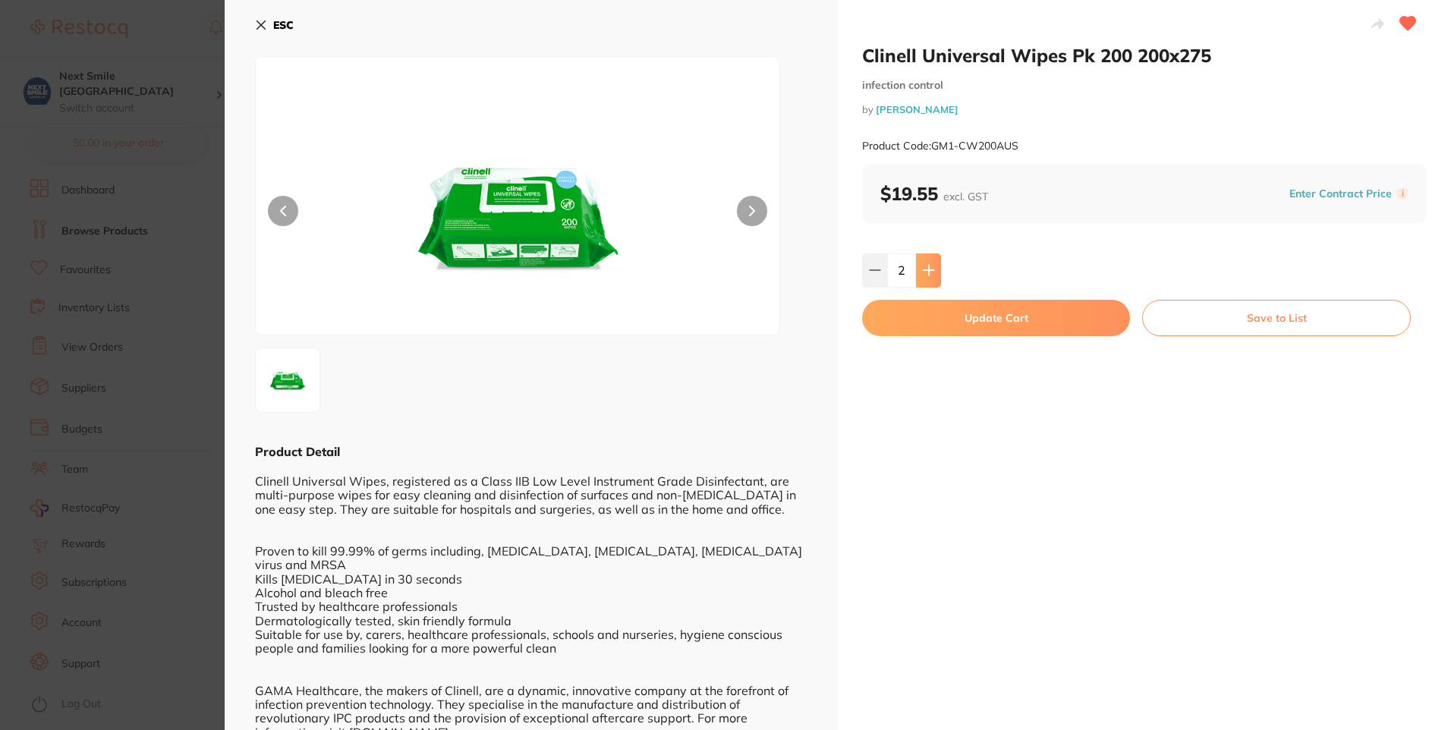
click at [923, 271] on icon at bounding box center [928, 271] width 10 height 10
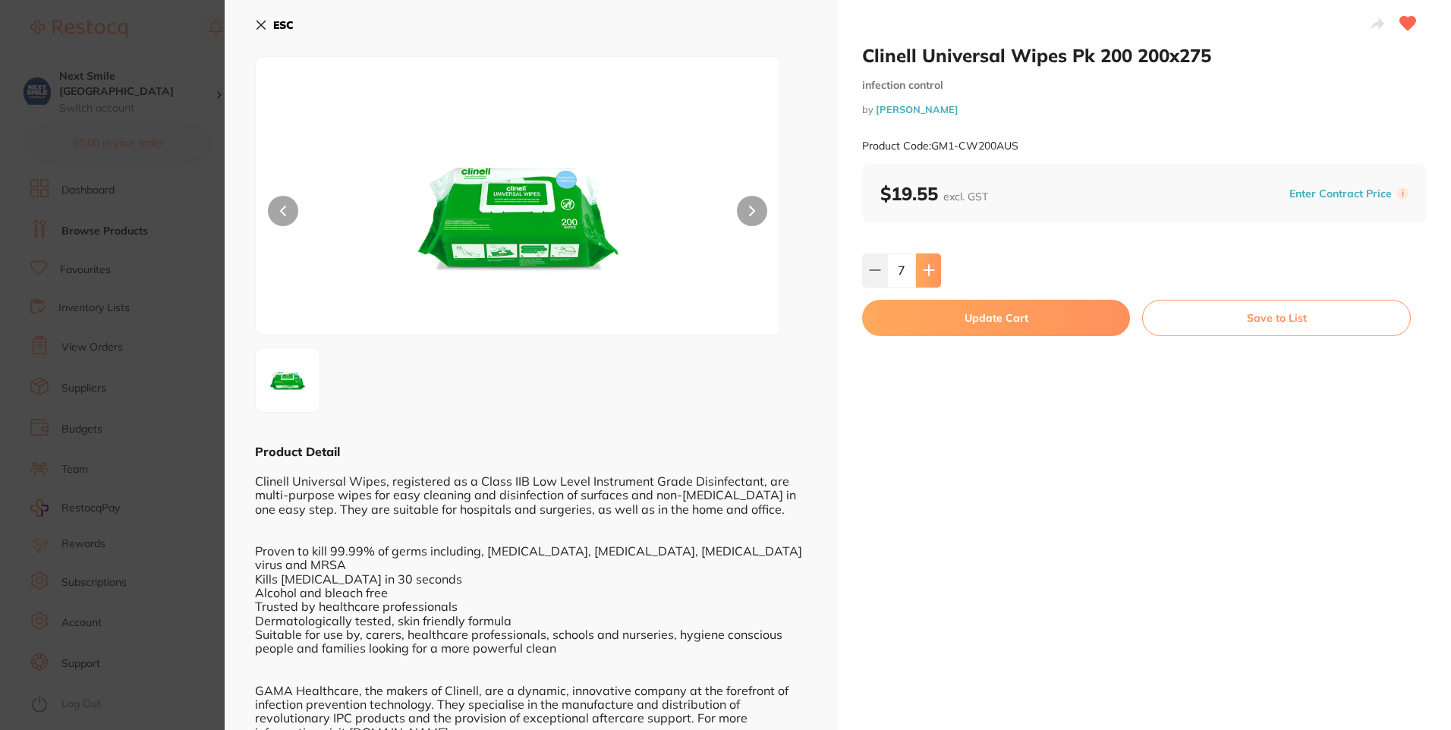
click at [923, 271] on icon at bounding box center [928, 271] width 10 height 10
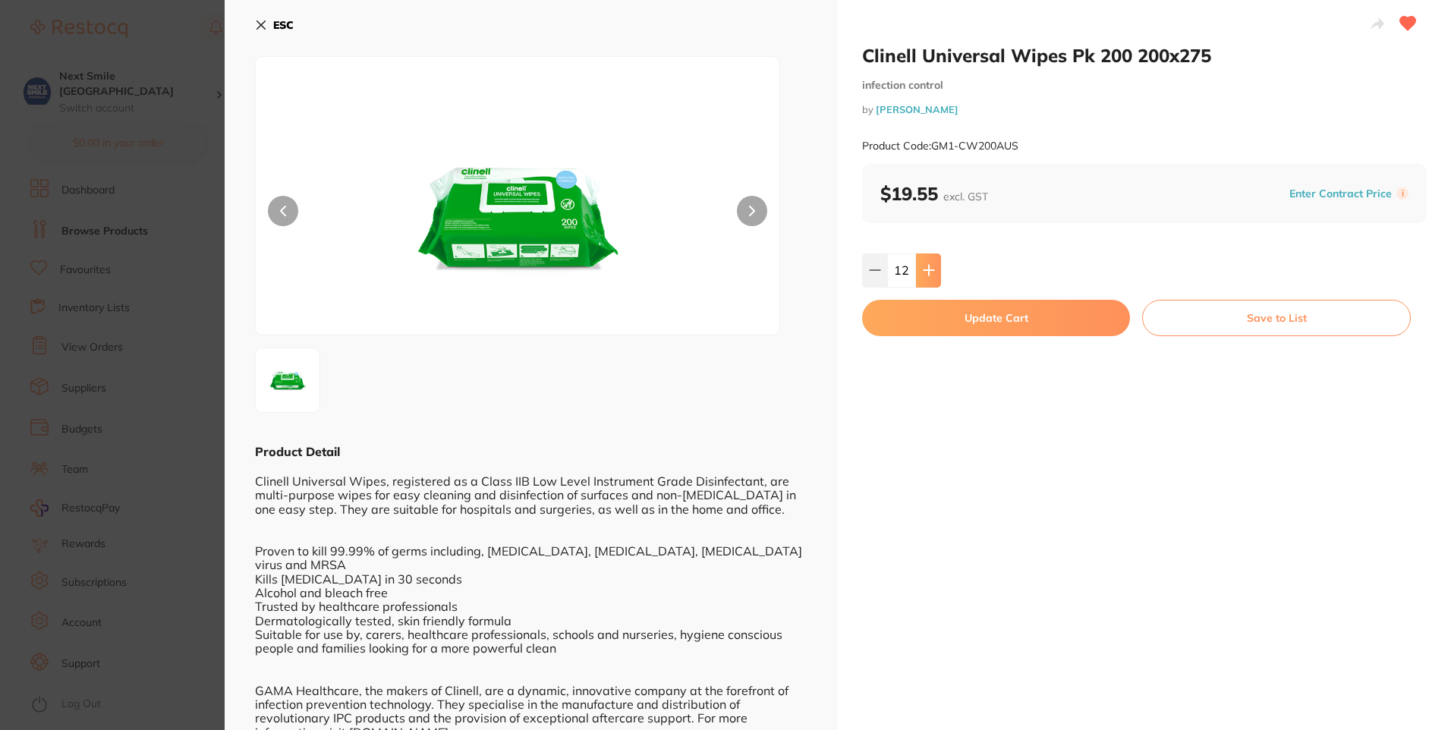
click at [923, 271] on icon at bounding box center [928, 271] width 10 height 10
type input "14"
click at [924, 325] on button "Update Cart" at bounding box center [996, 318] width 268 height 36
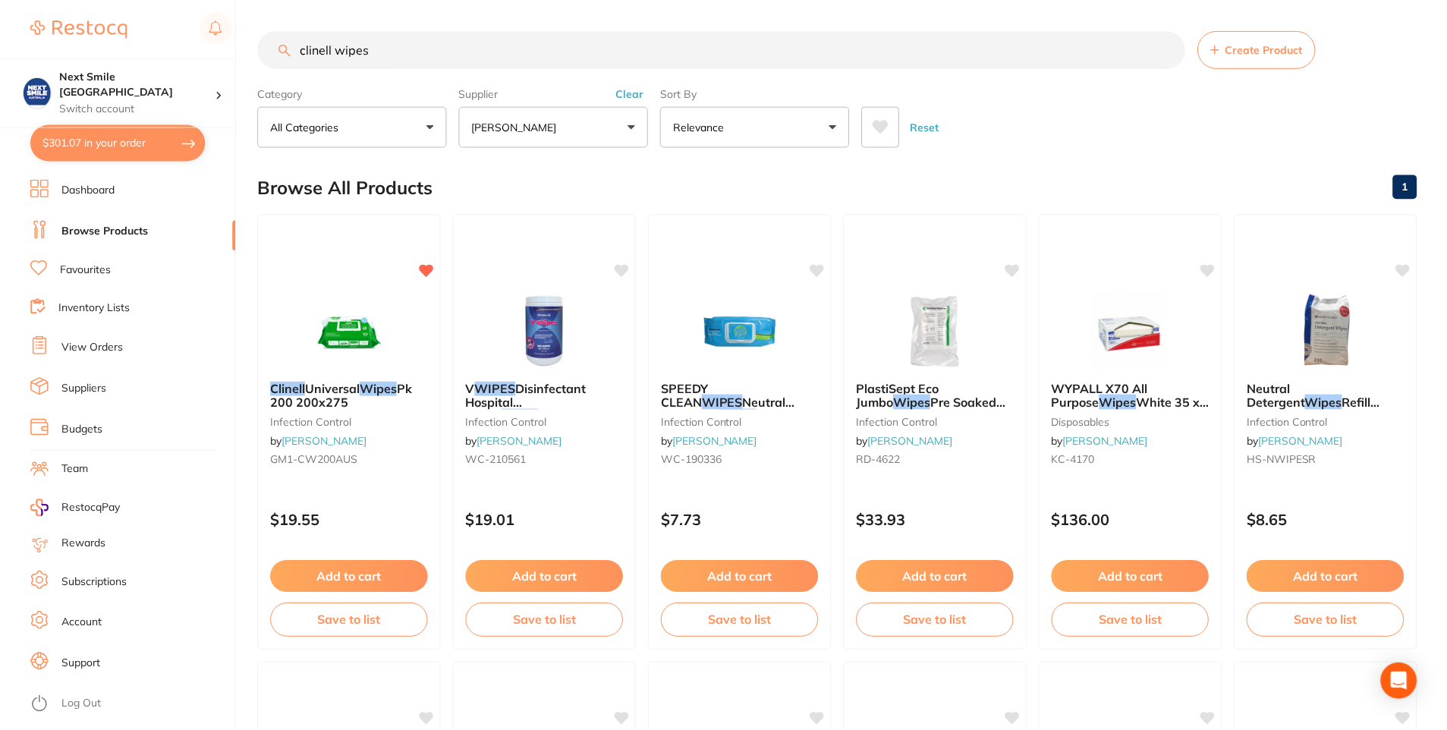
scroll to position [76, 0]
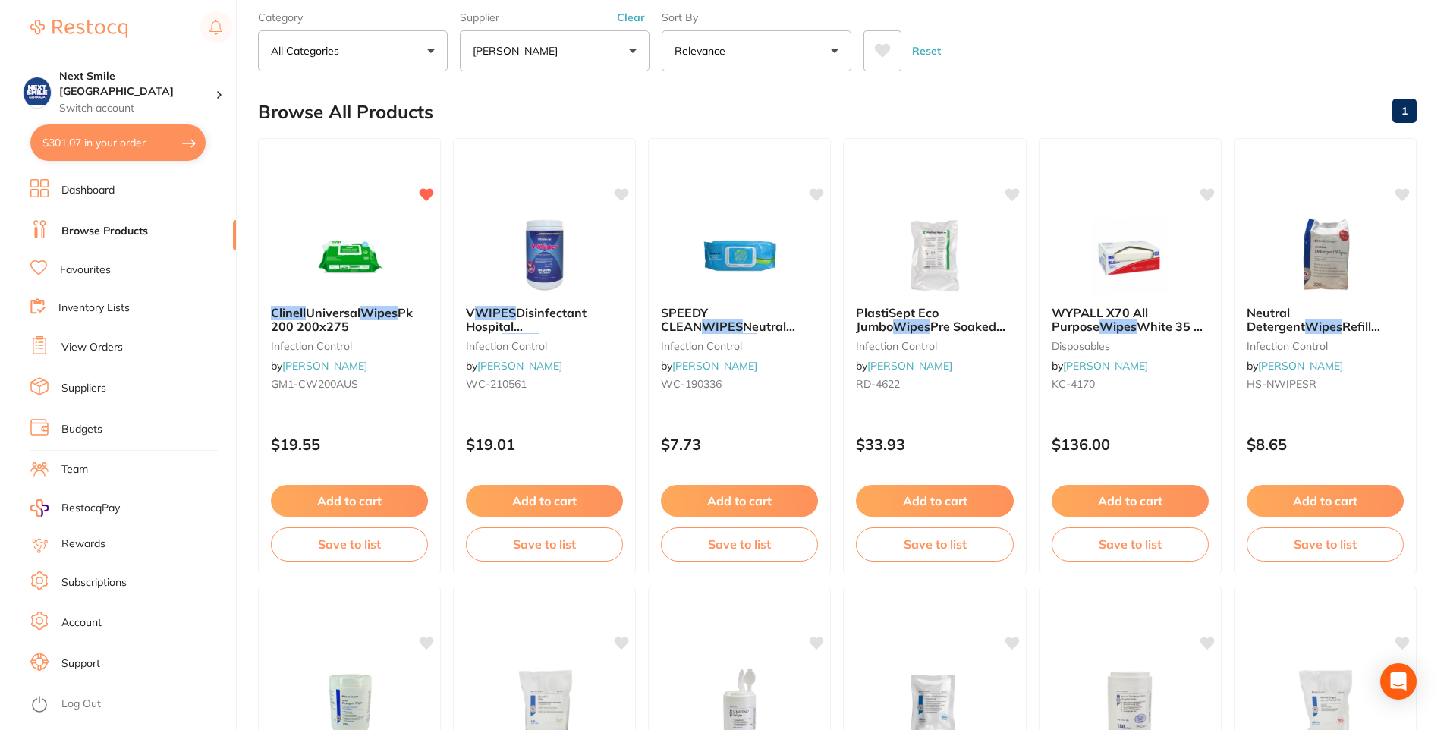
click at [115, 150] on button "$301.07 in your order" at bounding box center [117, 142] width 175 height 36
checkbox input "true"
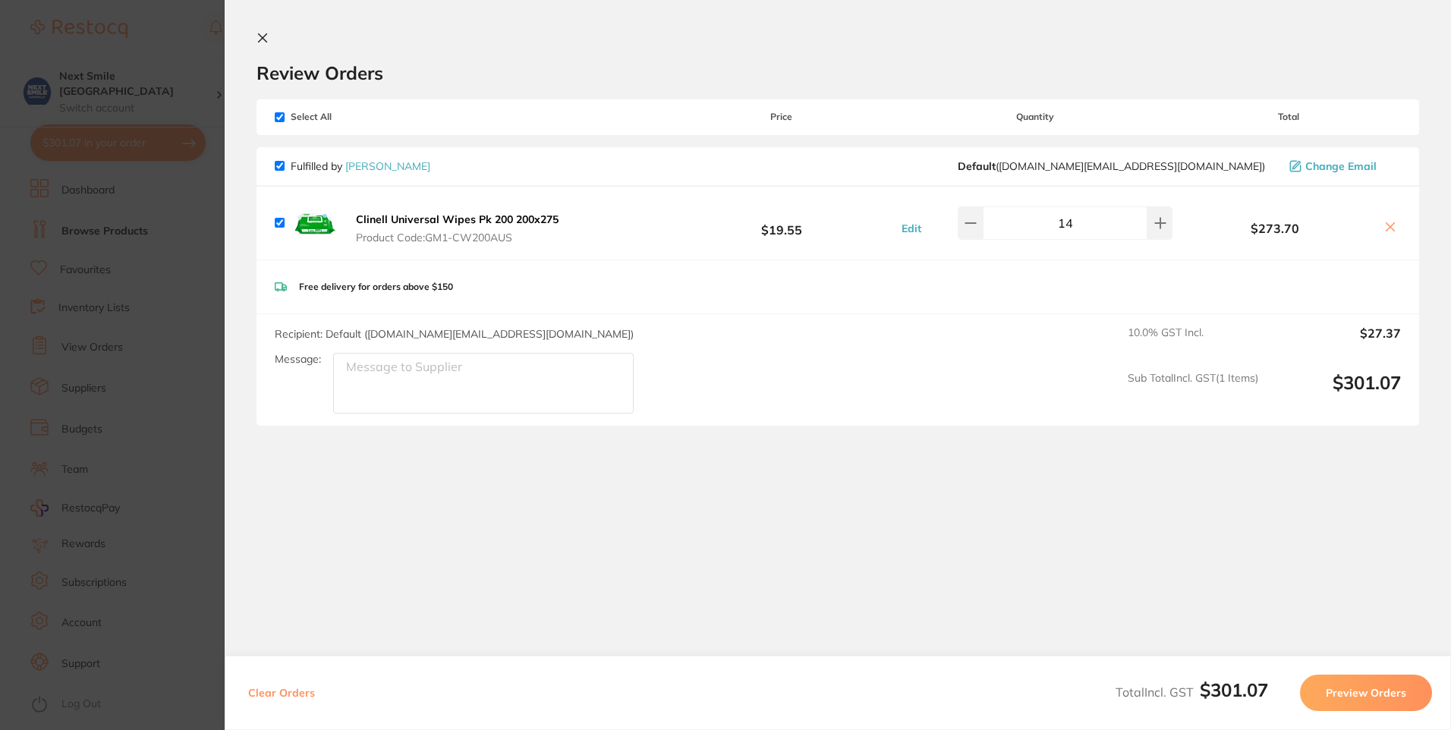
click at [265, 33] on icon at bounding box center [262, 38] width 12 height 12
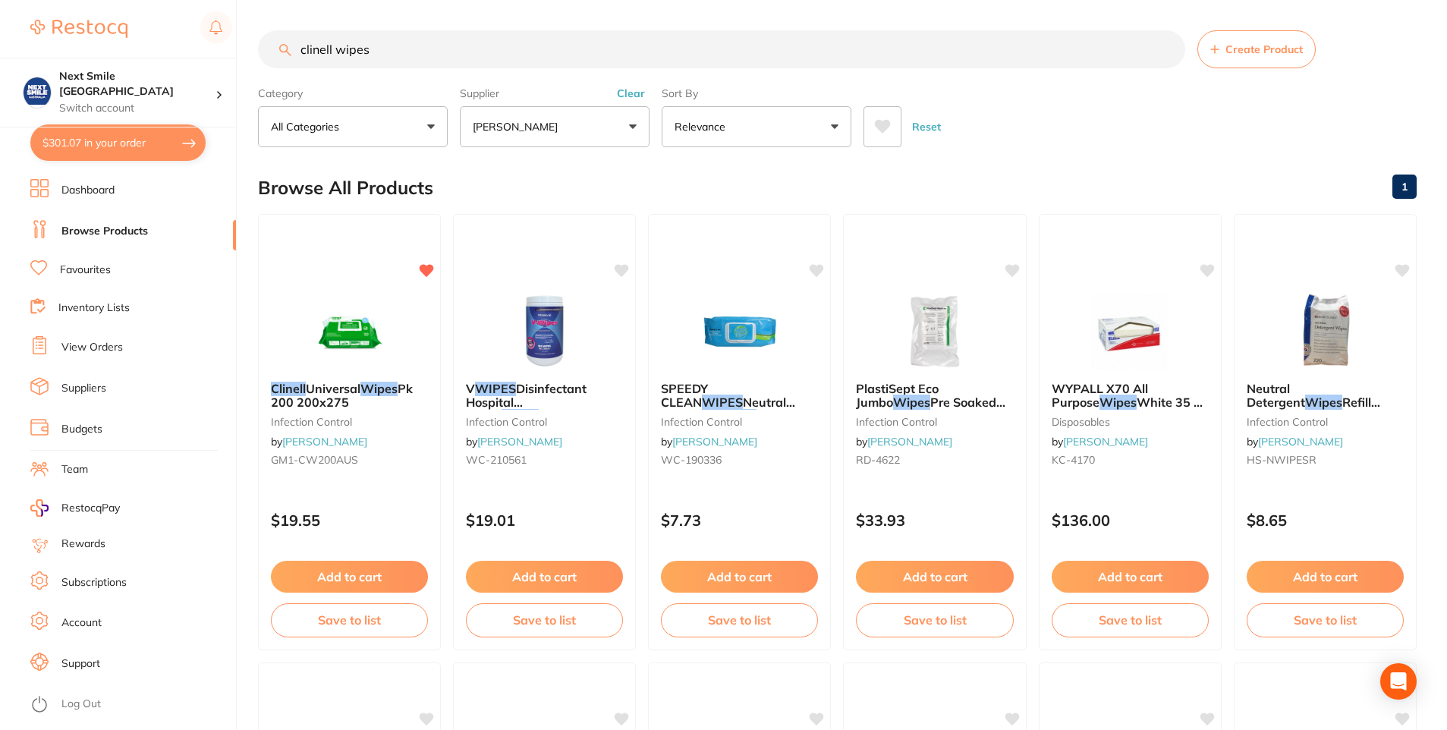
drag, startPoint x: 454, startPoint y: 55, endPoint x: -3, endPoint y: -25, distance: 464.5
click at [0, 0] on html "$301.07 Next Smile Melbourne Switch account Next Smile [GEOGRAPHIC_DATA] $301.0…" at bounding box center [723, 365] width 1447 height 730
type input "nightcleaner"
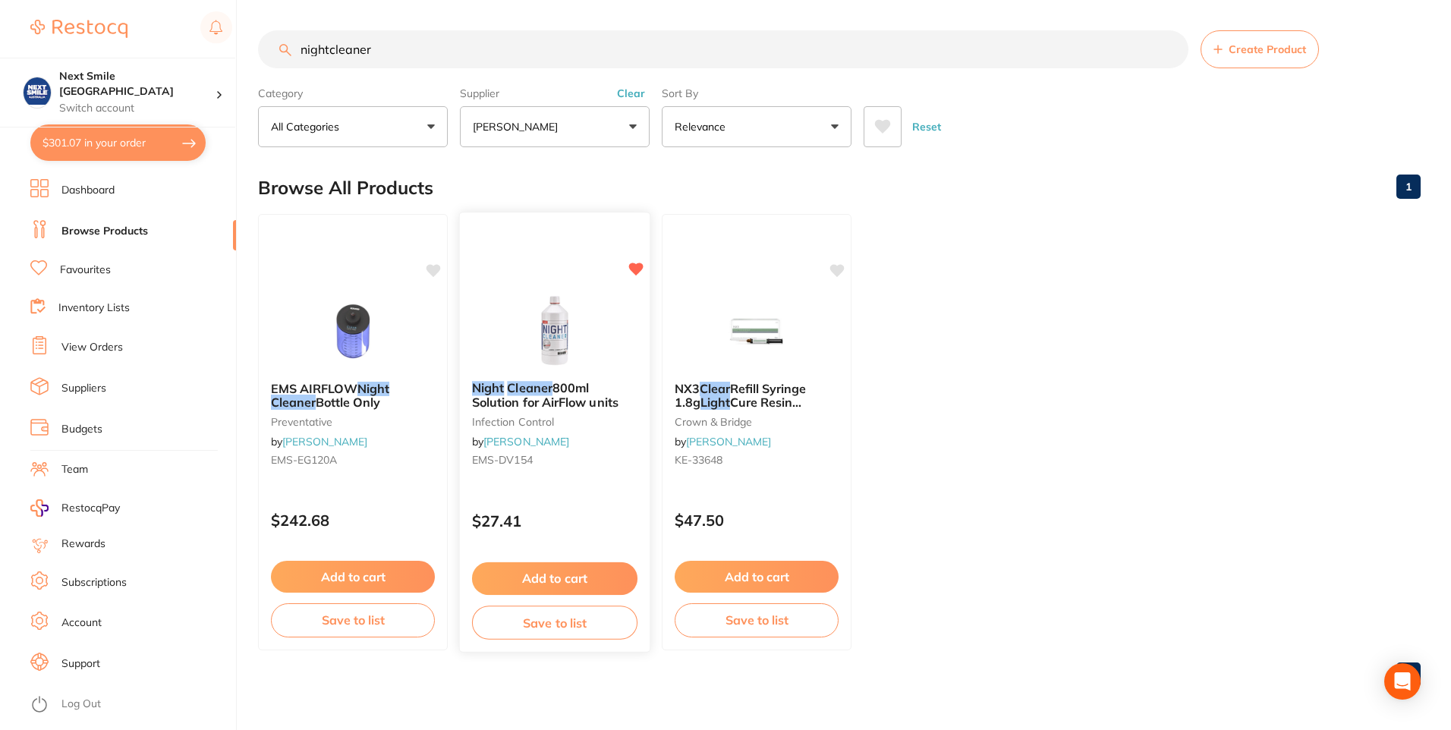
click at [565, 315] on img at bounding box center [554, 330] width 99 height 77
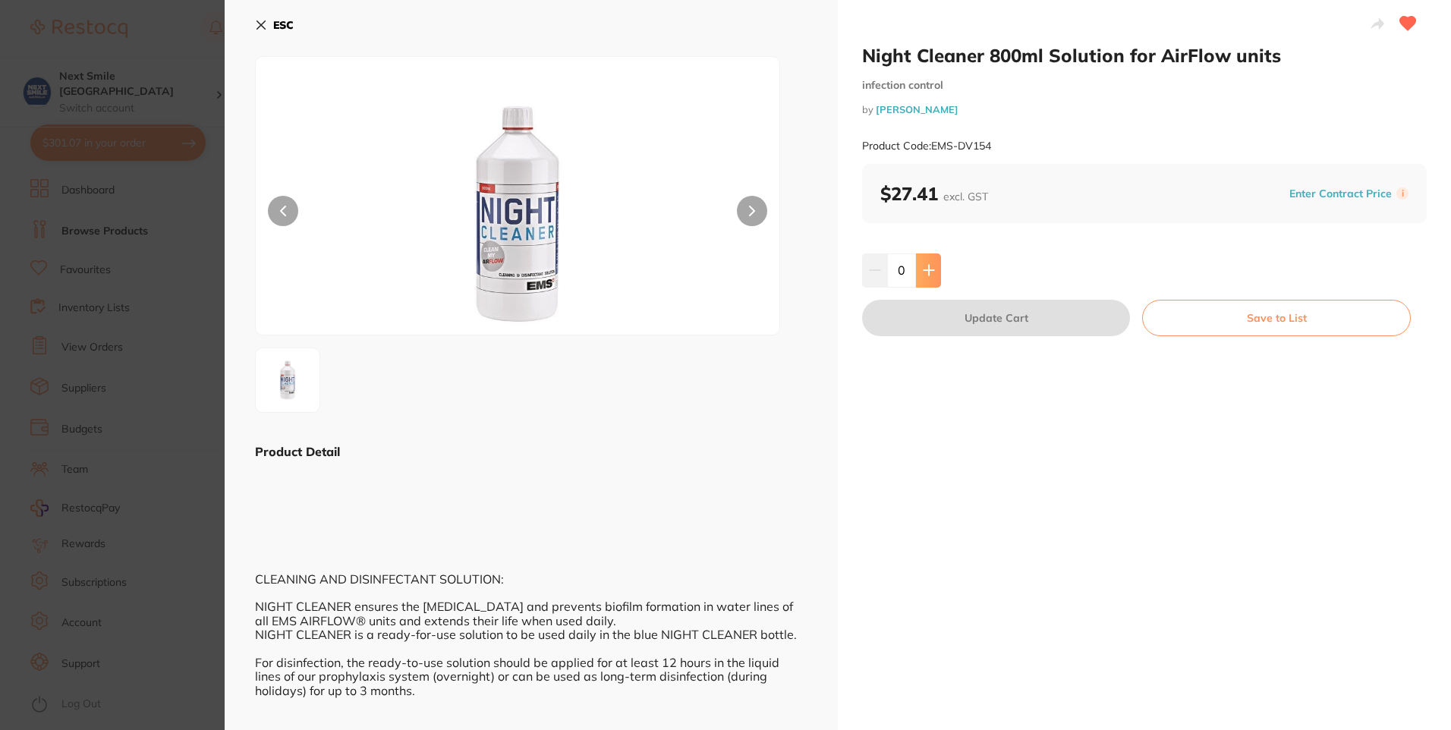
click at [925, 264] on icon at bounding box center [929, 270] width 12 height 12
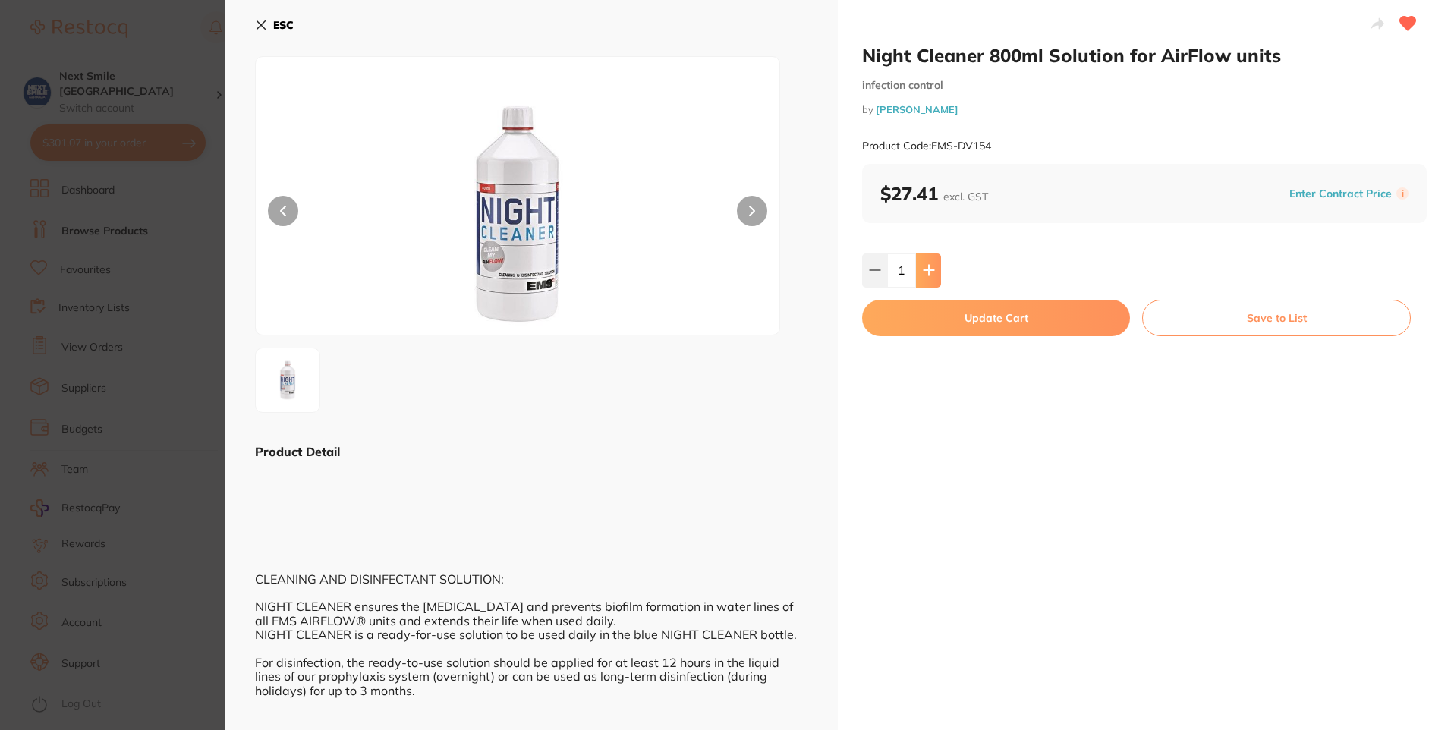
click at [928, 275] on icon at bounding box center [929, 270] width 12 height 12
type input "2"
click at [945, 304] on button "Update Cart" at bounding box center [996, 318] width 268 height 36
checkbox input "false"
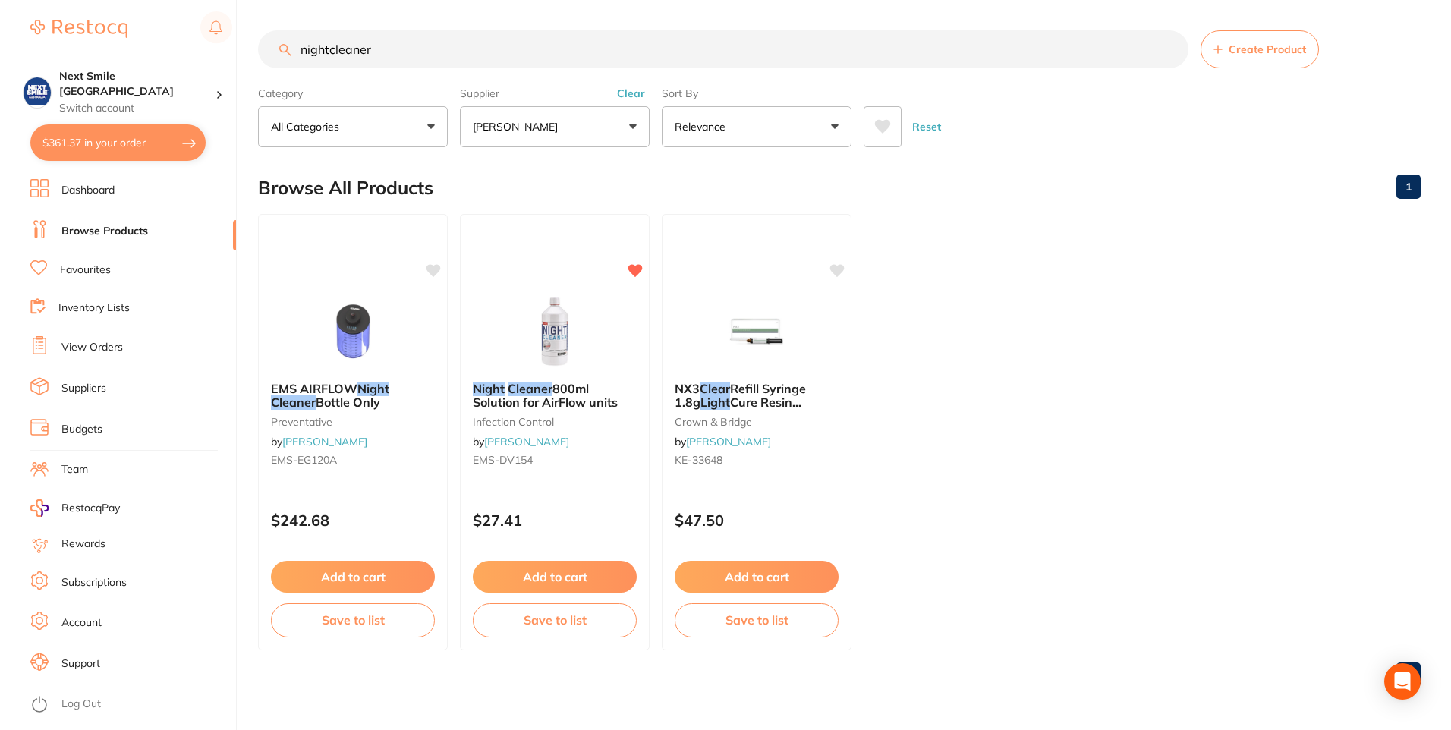
click at [72, 133] on button "$361.37 in your order" at bounding box center [117, 142] width 175 height 36
checkbox input "true"
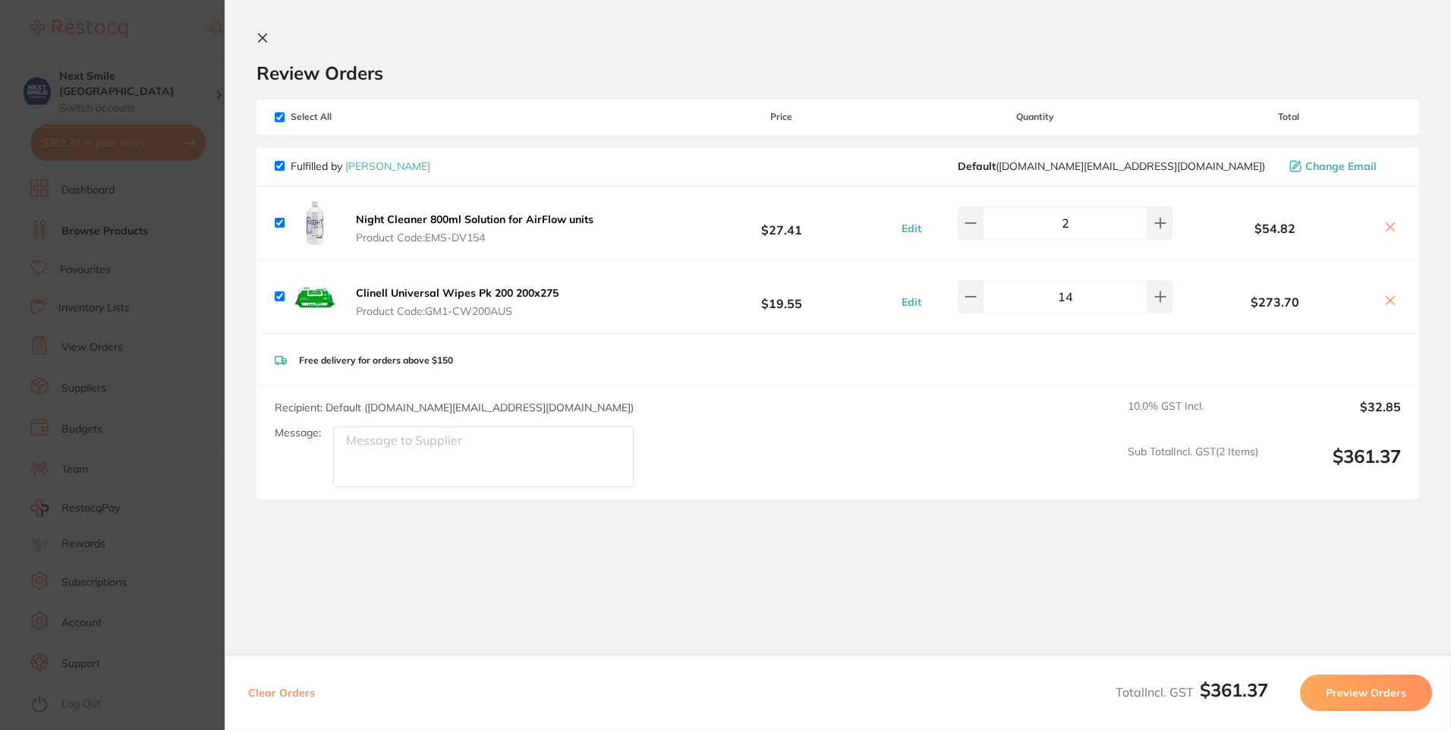
click at [1379, 678] on button "Preview Orders" at bounding box center [1366, 693] width 132 height 36
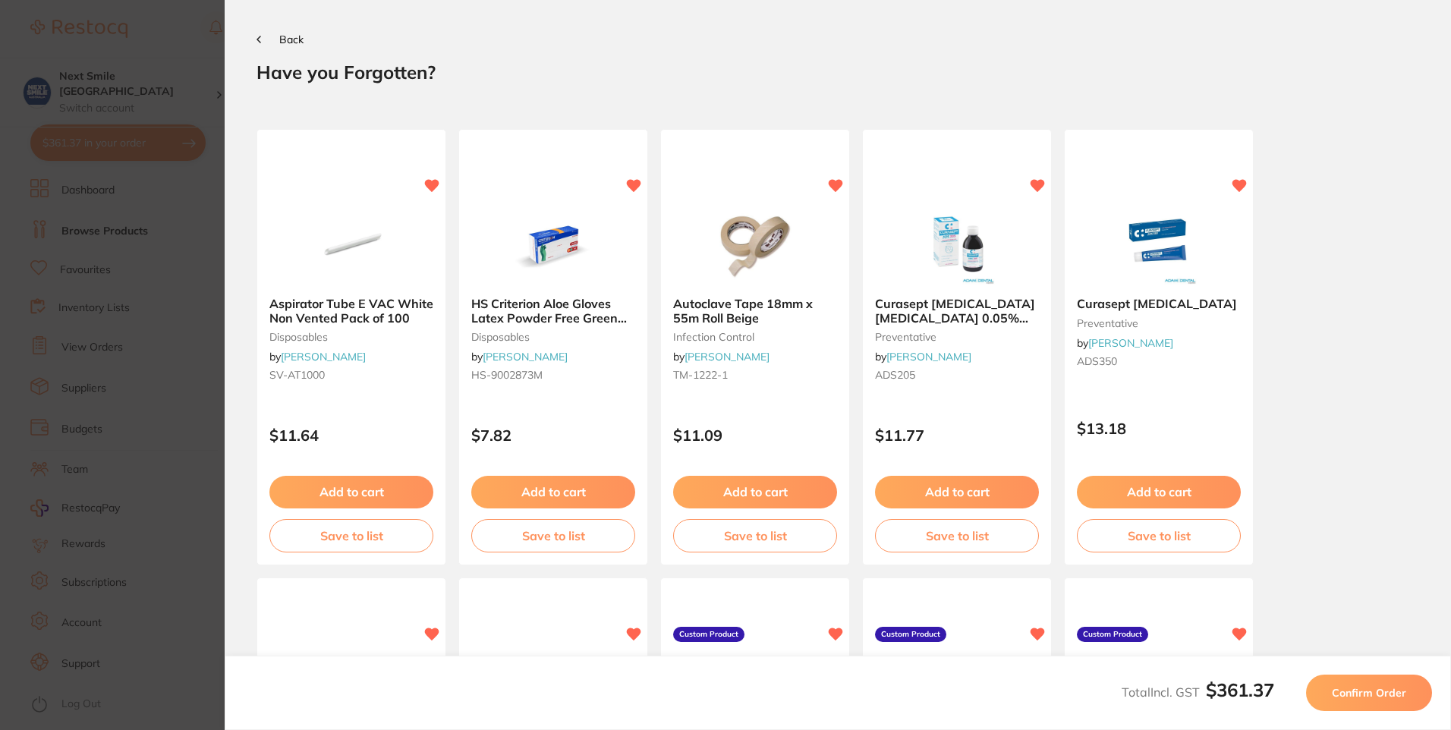
click at [1399, 703] on button "Confirm Order" at bounding box center [1369, 693] width 126 height 36
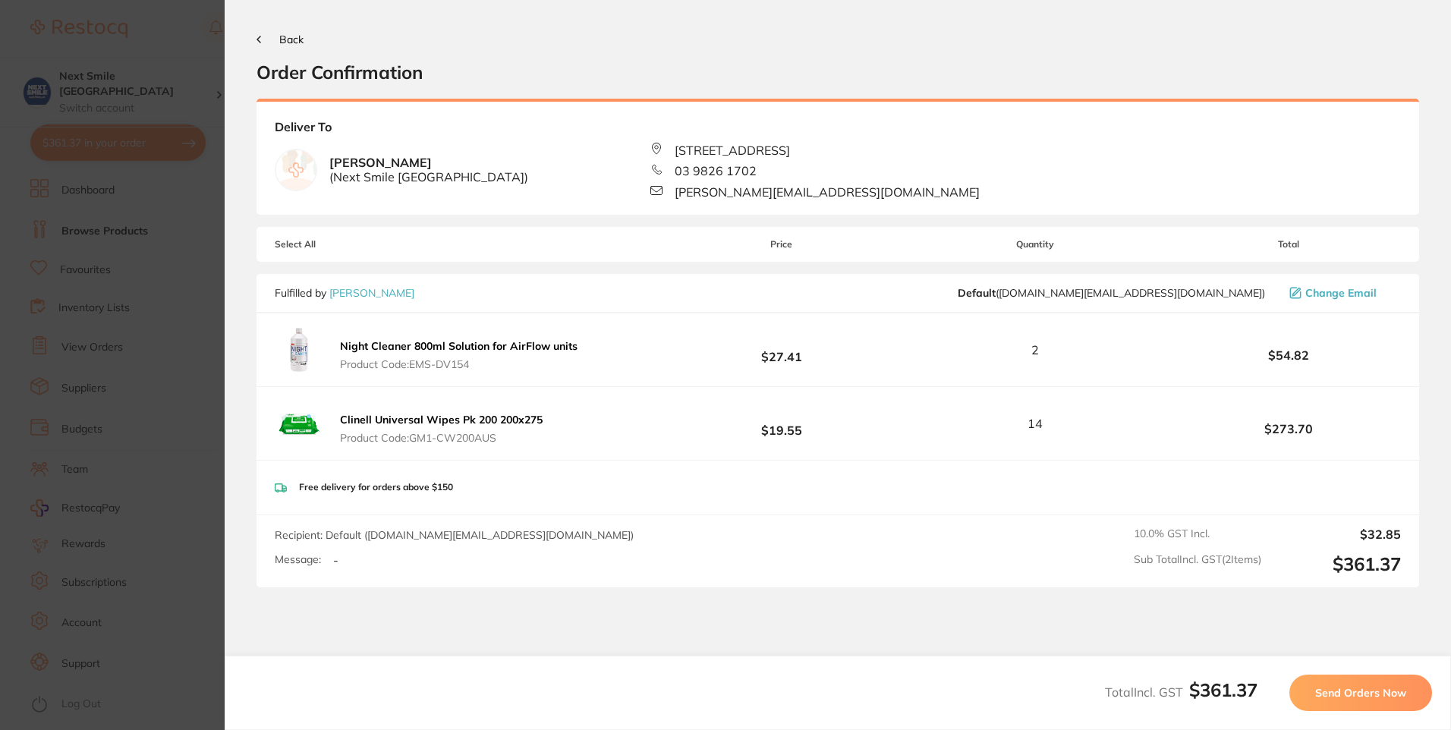
click at [1399, 703] on button "Send Orders Now" at bounding box center [1360, 693] width 143 height 36
